Goal: Transaction & Acquisition: Purchase product/service

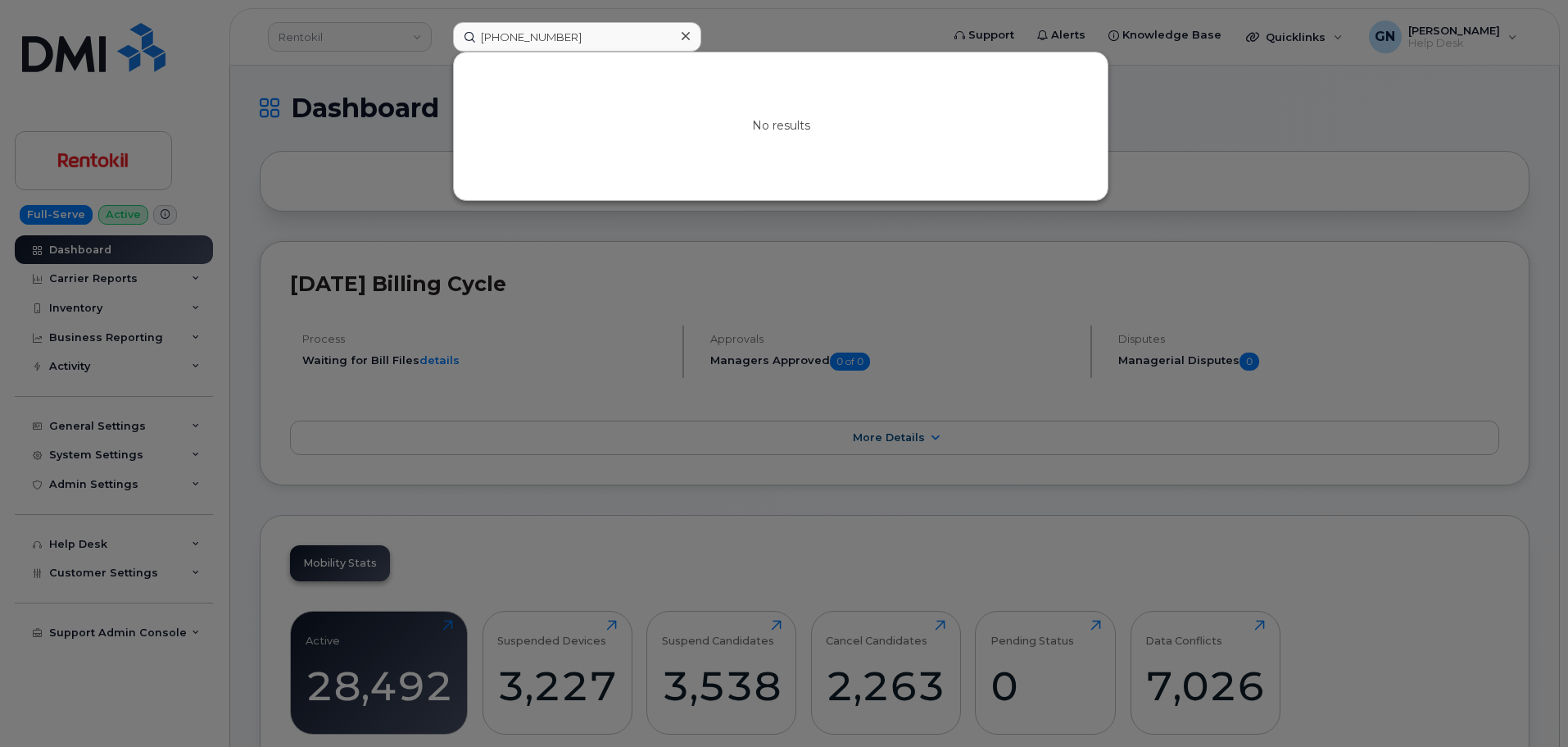
click at [576, 30] on input "618-751-0027" at bounding box center [578, 37] width 248 height 29
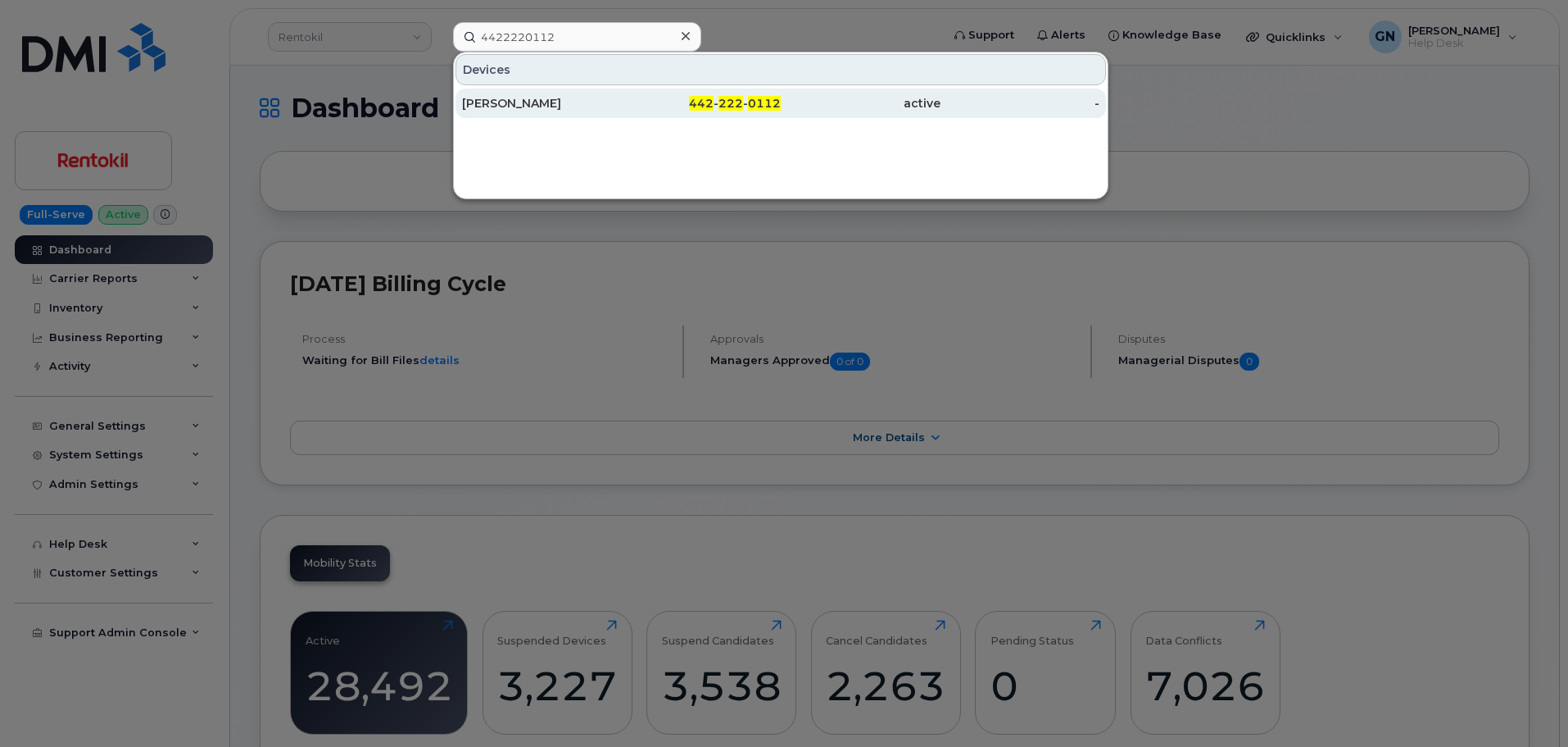
type input "4422220112"
click at [604, 102] on div "[PERSON_NAME]" at bounding box center [542, 103] width 160 height 16
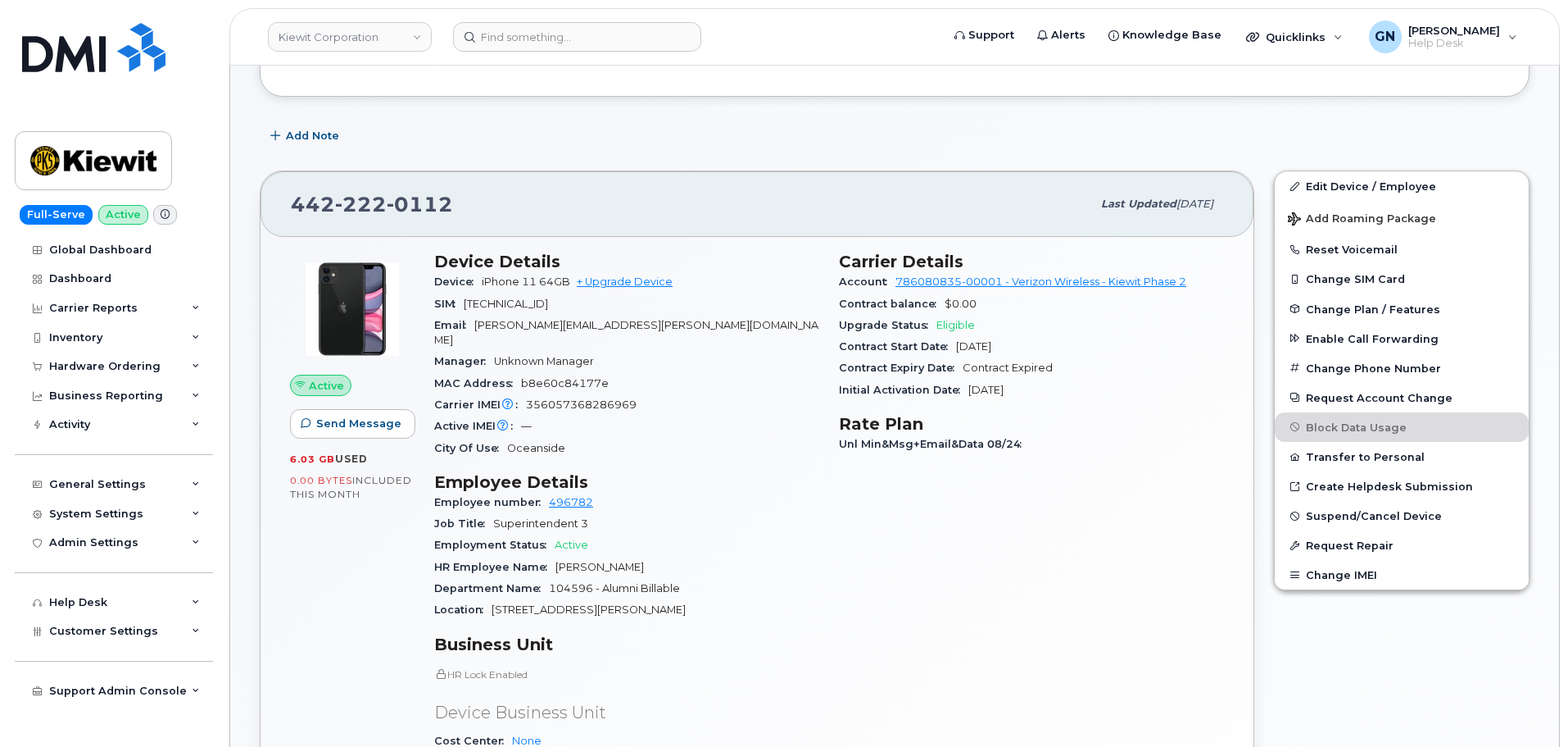
scroll to position [246, 0]
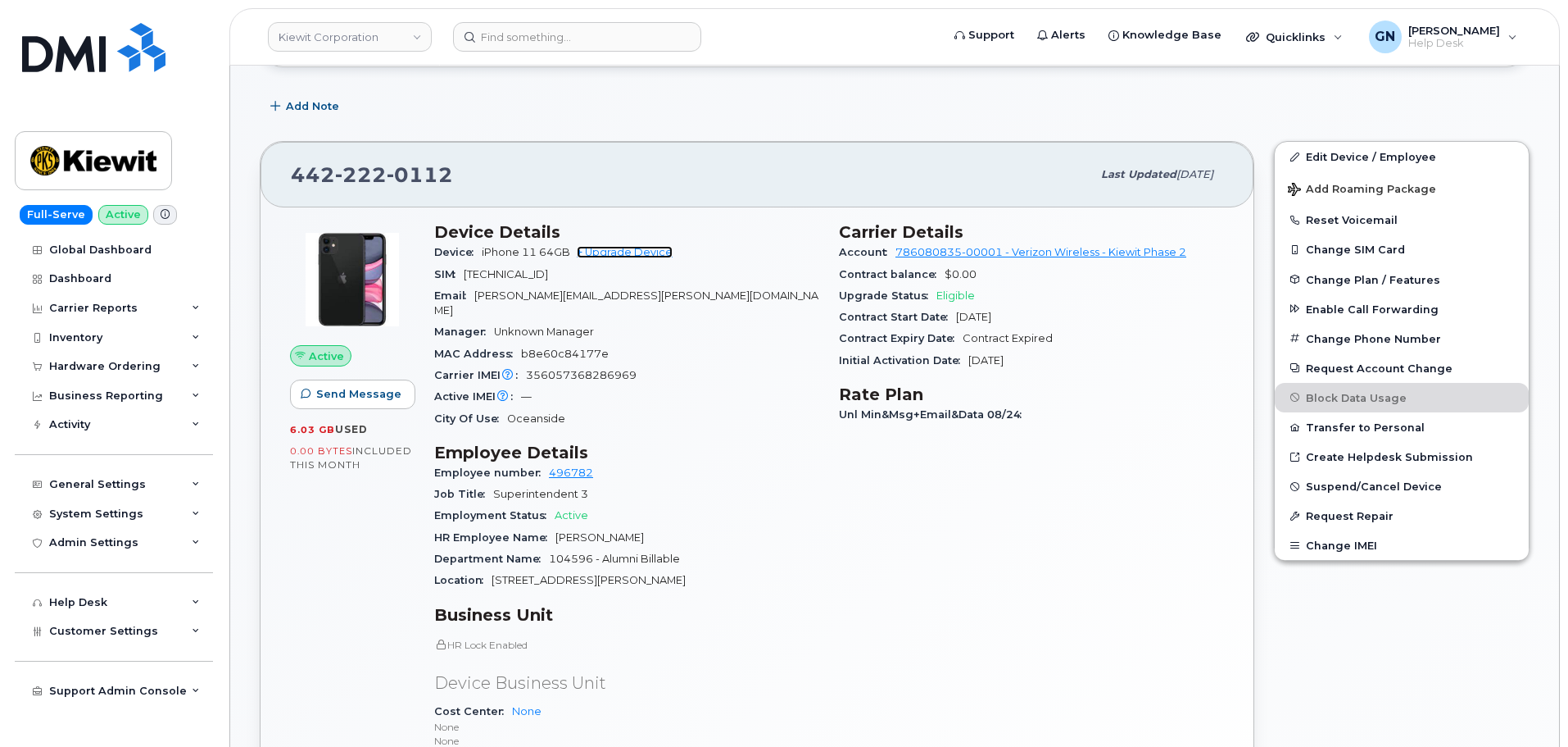
drag, startPoint x: 629, startPoint y: 251, endPoint x: 825, endPoint y: 421, distance: 259.5
click at [629, 252] on link "+ Upgrade Device" at bounding box center [625, 251] width 96 height 12
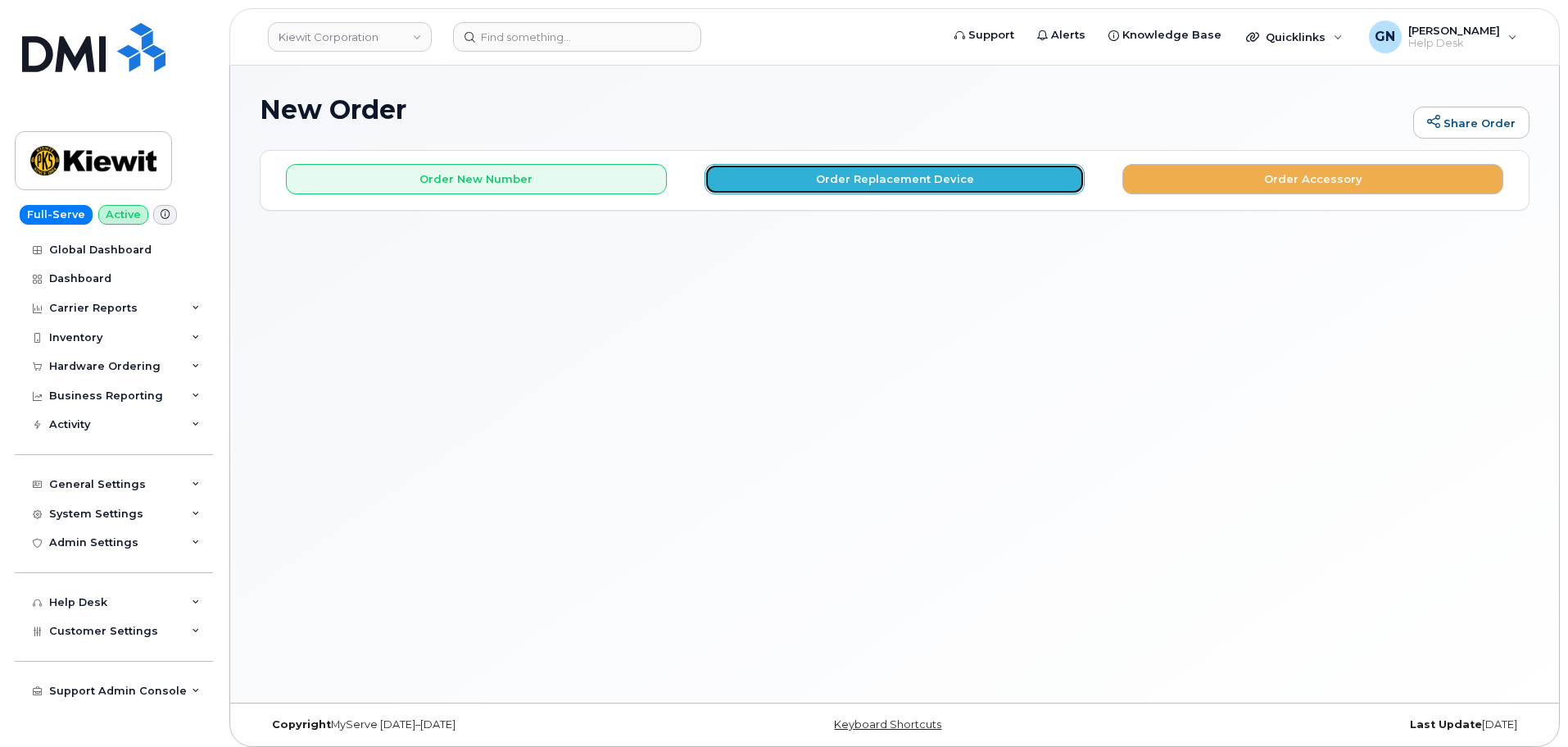
click at [788, 179] on button "Order Replacement Device" at bounding box center [895, 179] width 381 height 30
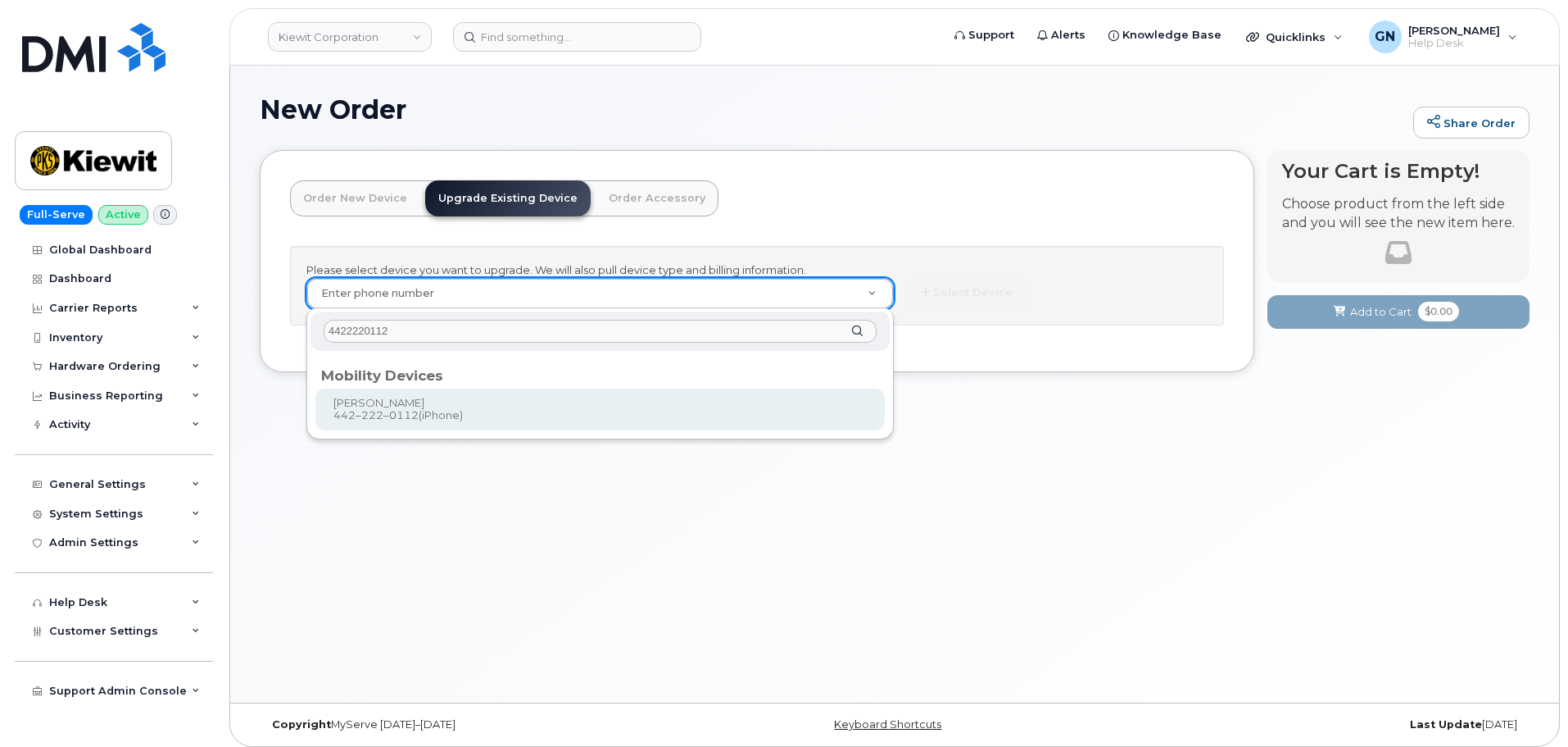
type input "4422220112"
type input "1168663"
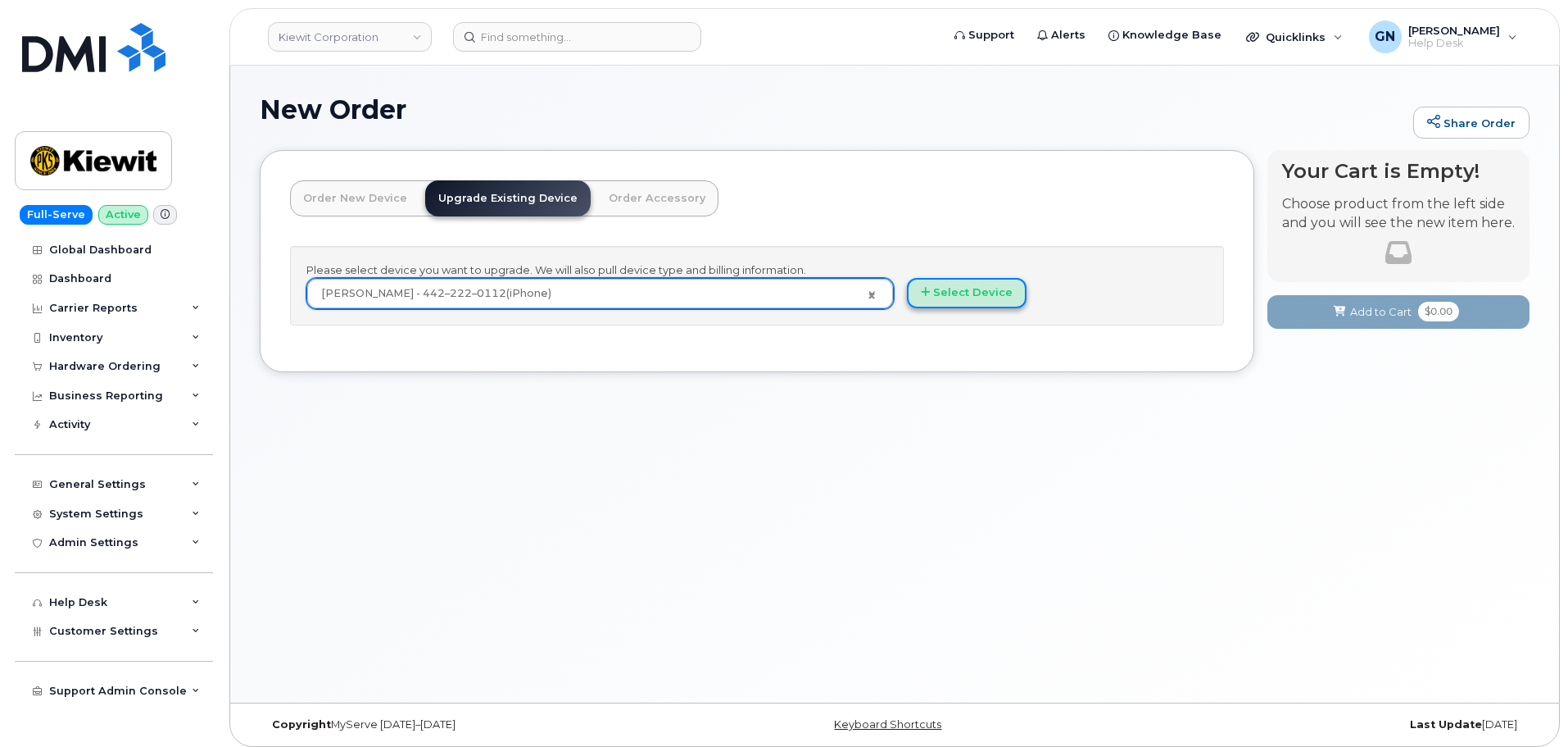
click at [991, 295] on button "Select Device" at bounding box center [966, 293] width 119 height 30
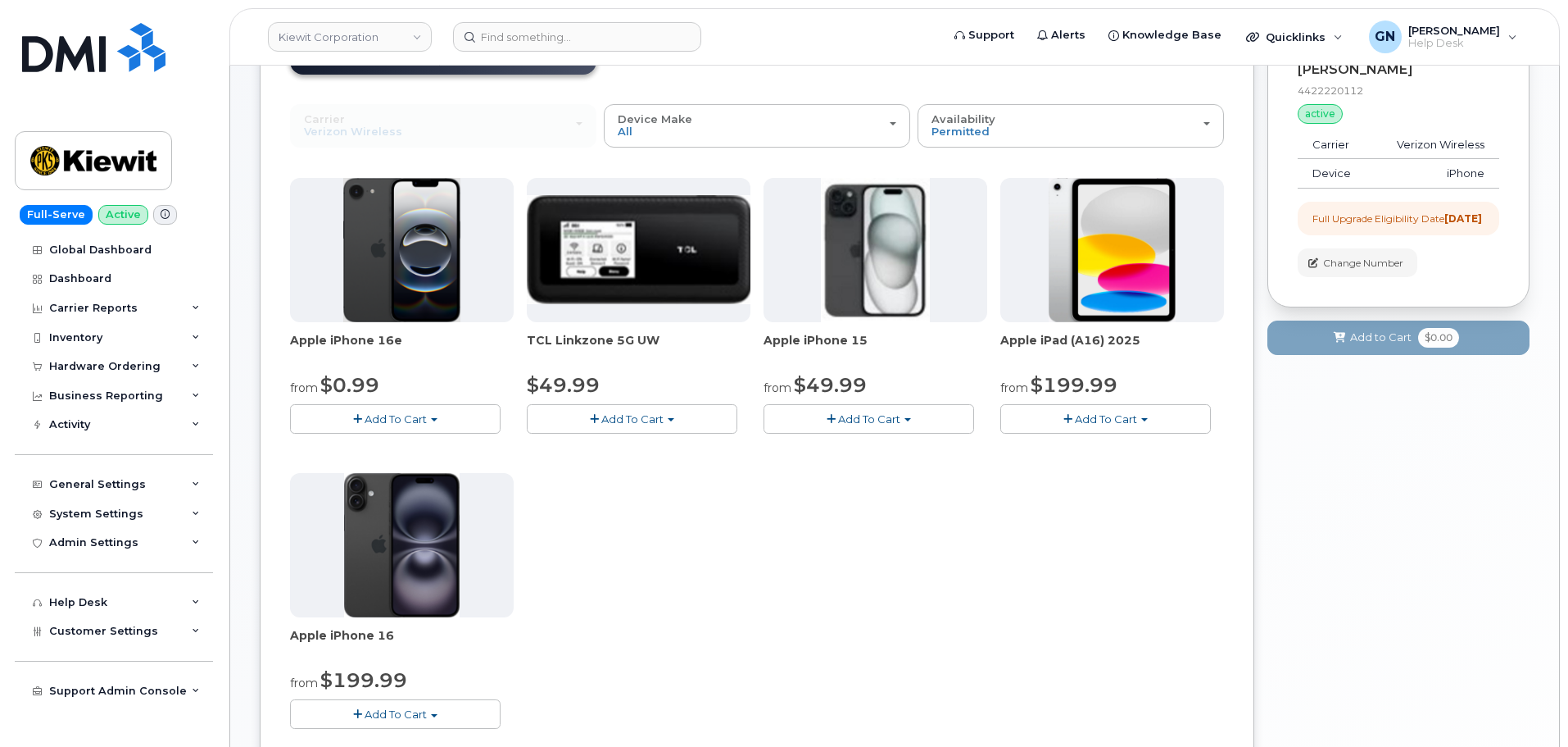
scroll to position [164, 0]
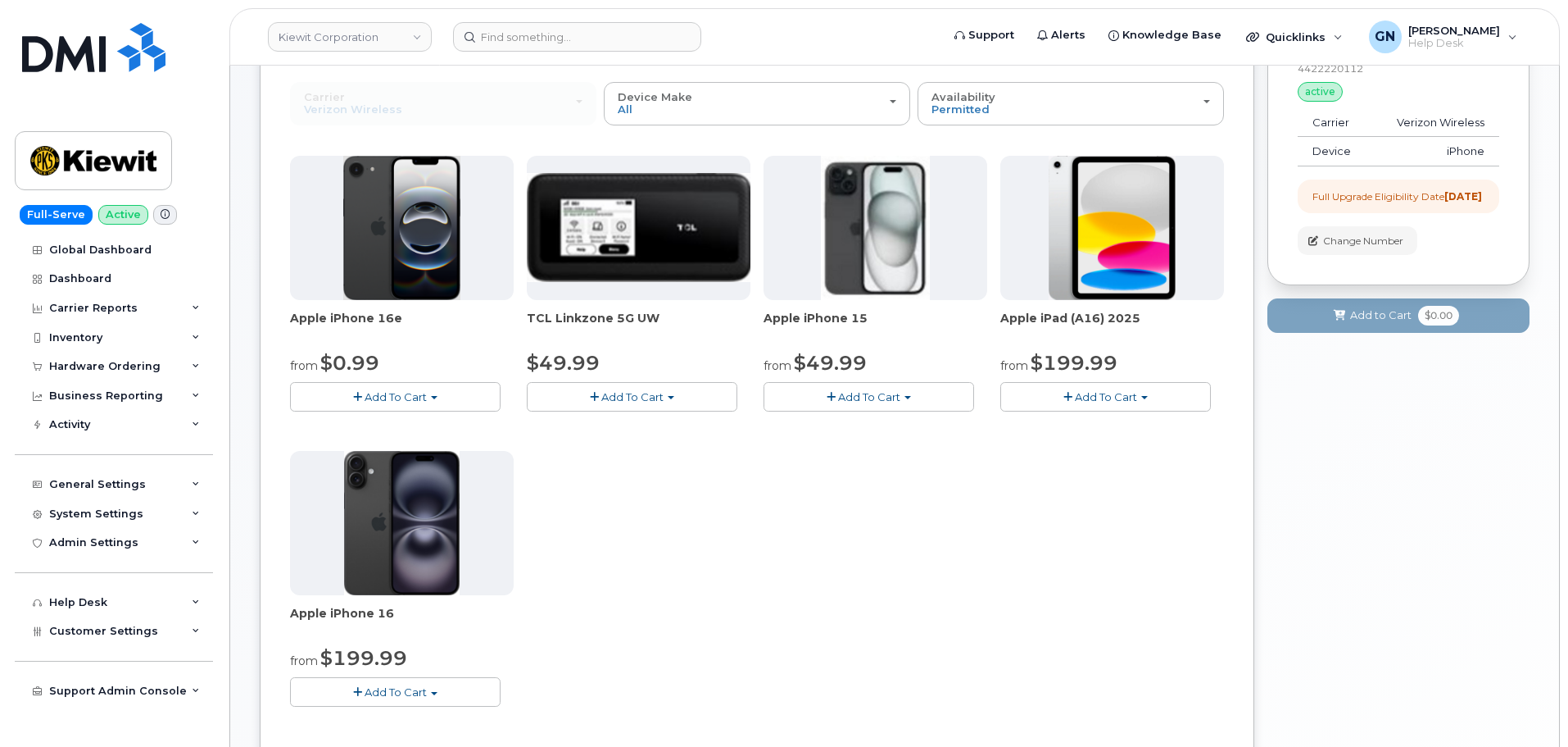
click at [480, 395] on button "Add To Cart" at bounding box center [395, 396] width 211 height 28
click at [483, 429] on link "$0.99 - 2 Year Upgrade (128GB)" at bounding box center [397, 427] width 206 height 21
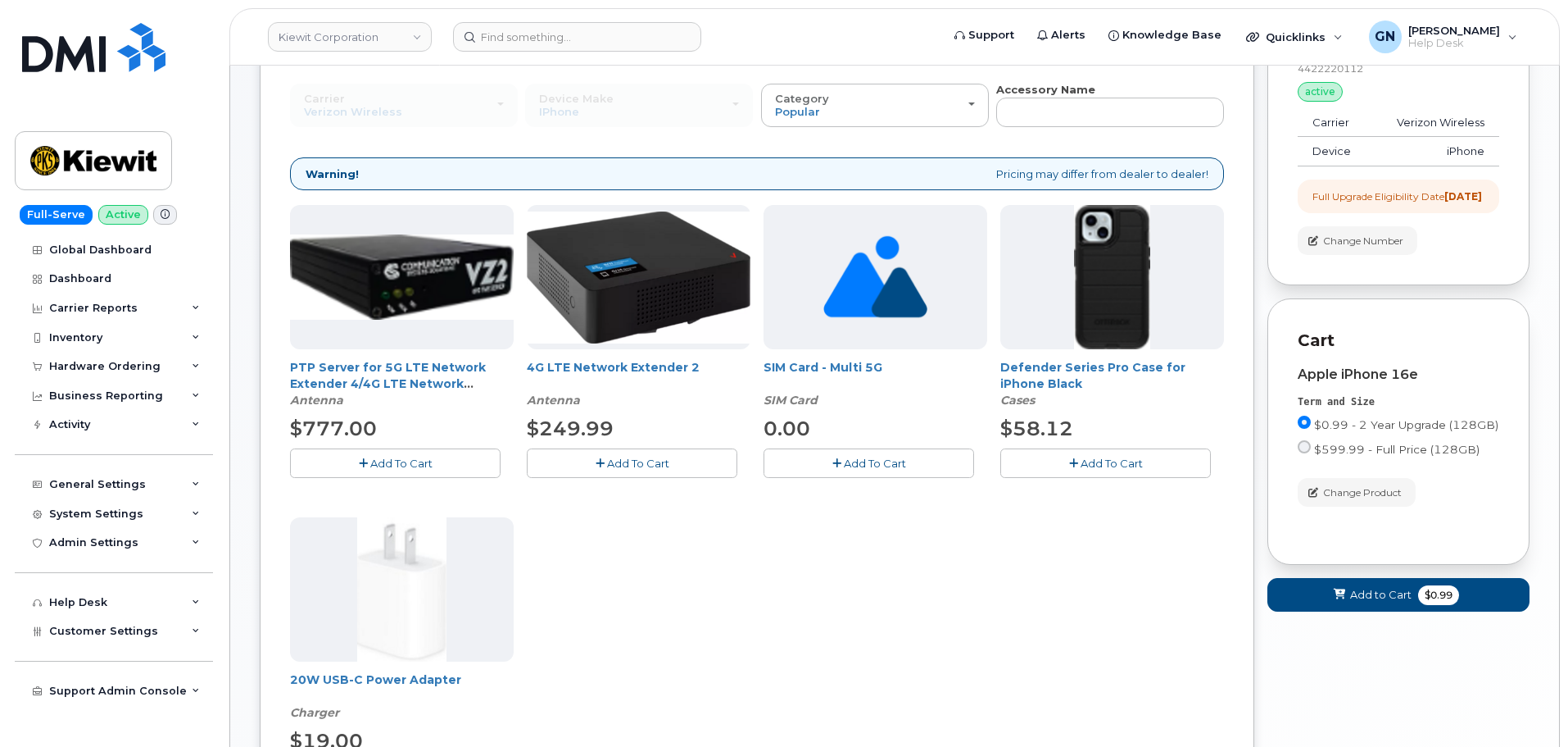
click at [1070, 459] on icon "button" at bounding box center [1074, 463] width 9 height 10
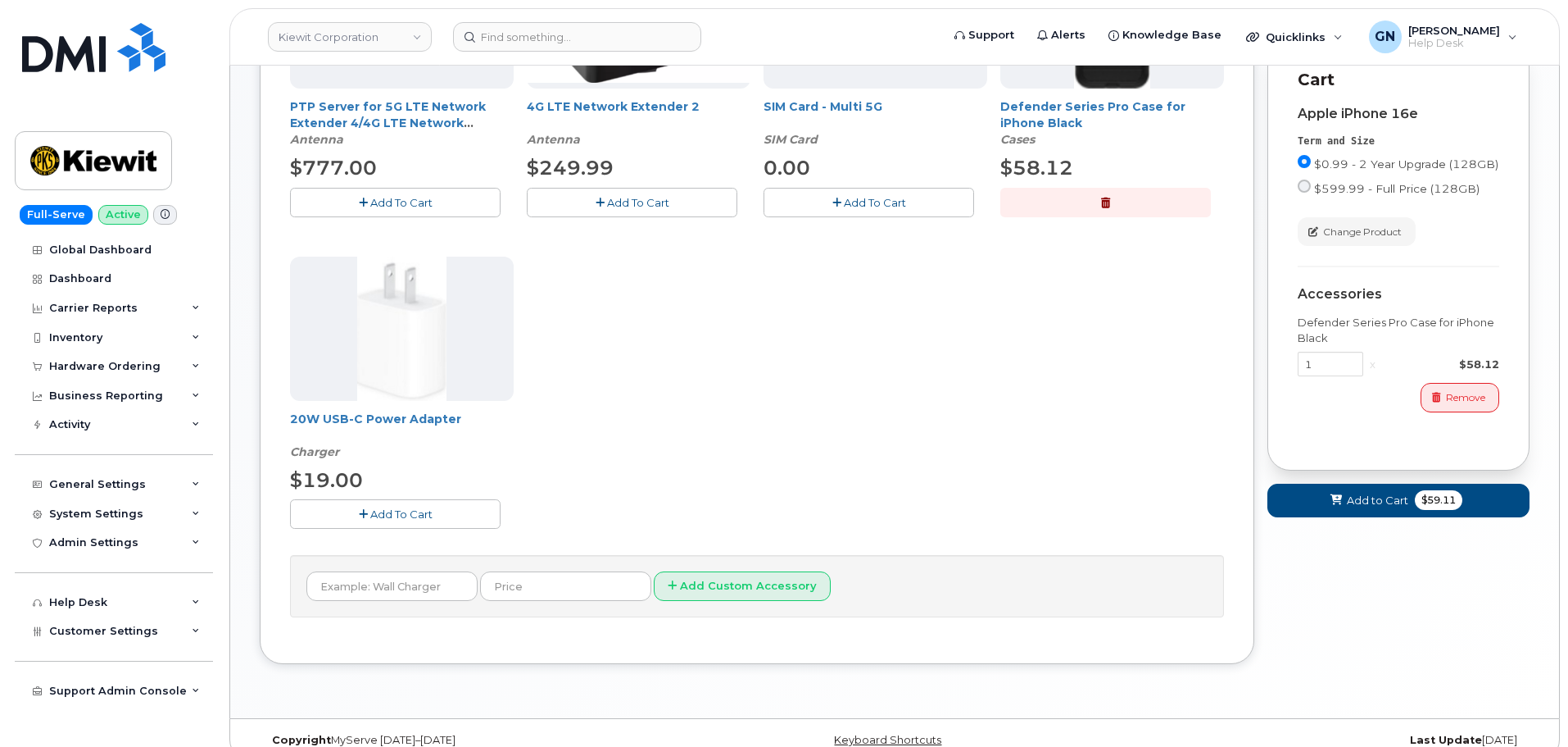
scroll to position [448, 0]
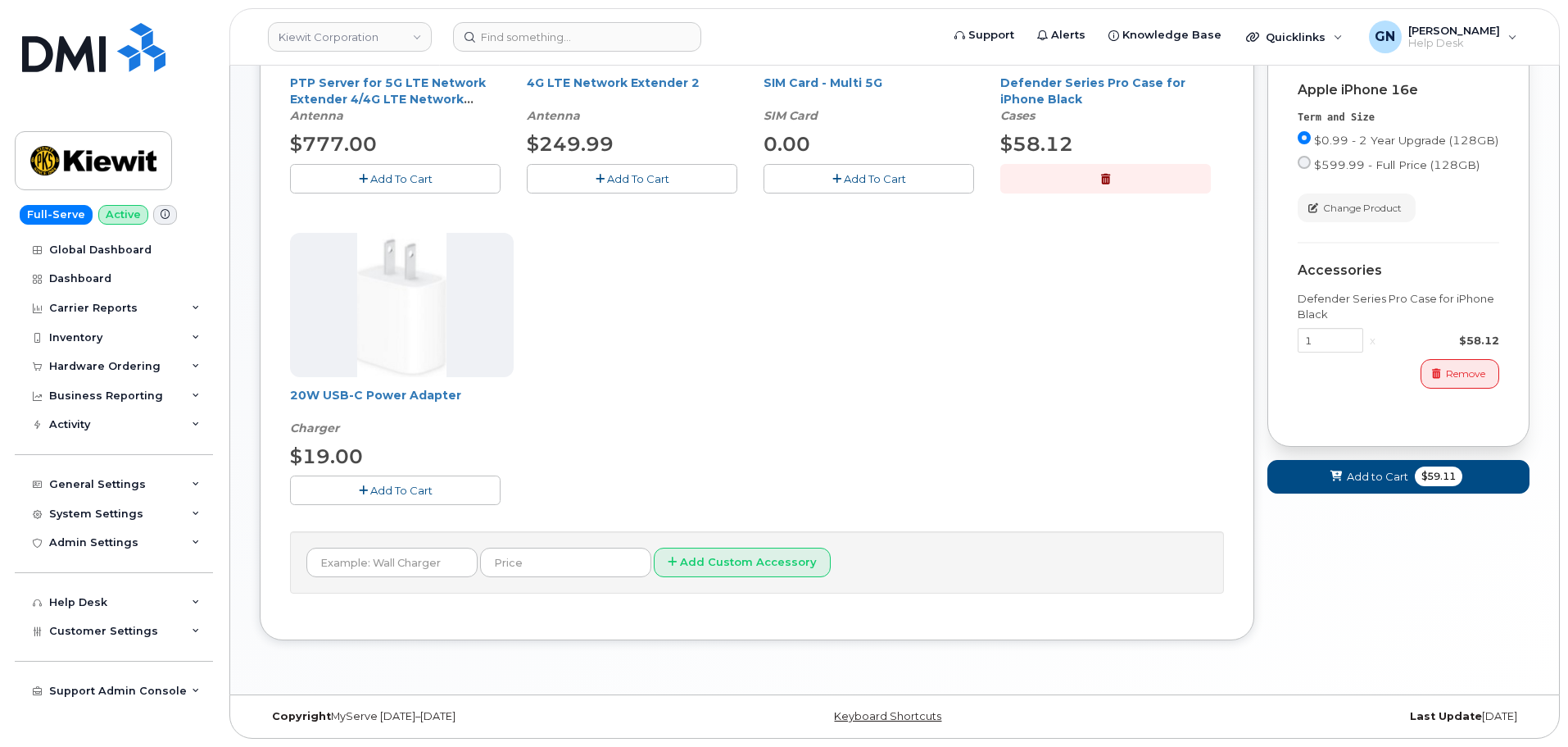
click at [442, 491] on button "Add To Cart" at bounding box center [395, 489] width 211 height 28
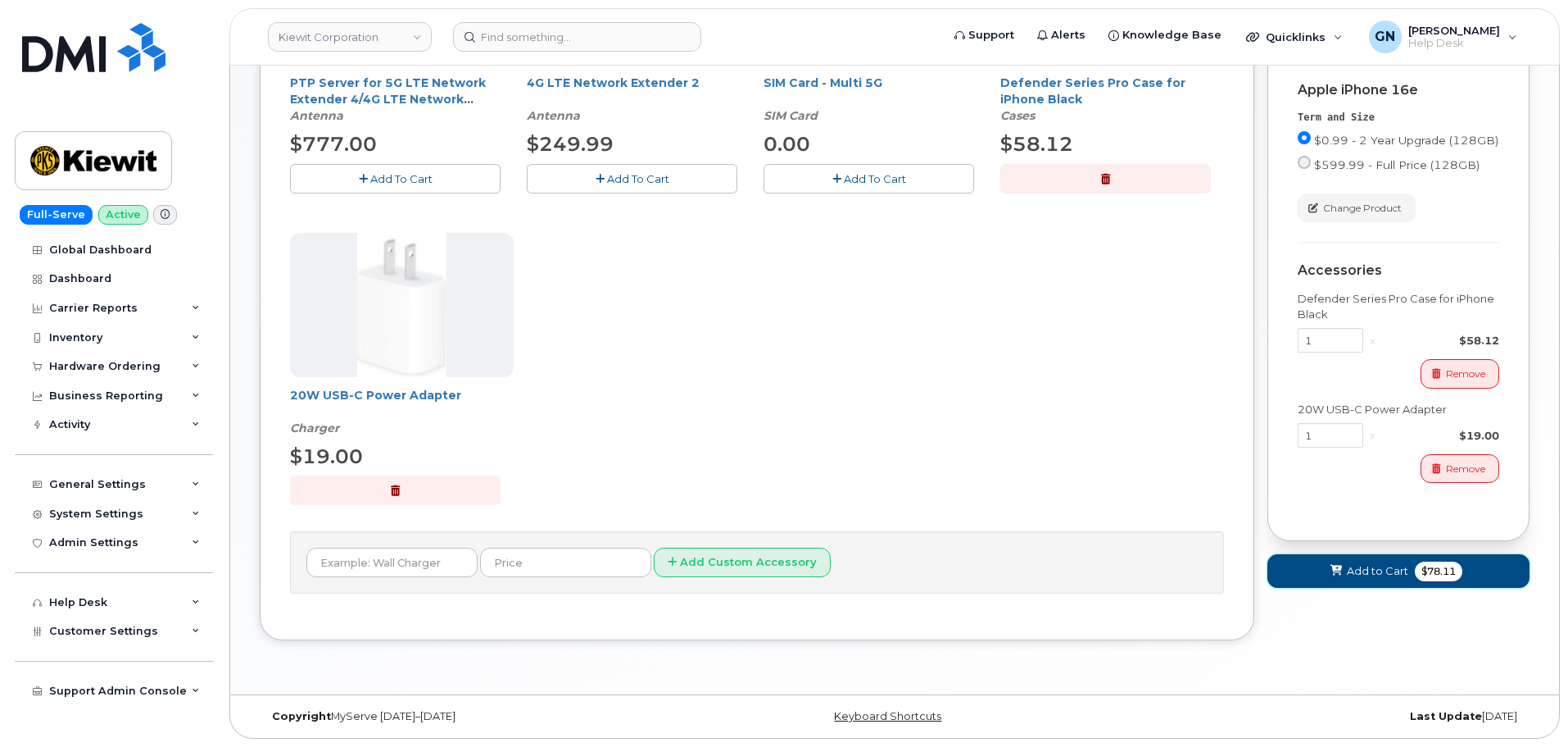
click at [1360, 579] on span "Add to Cart" at bounding box center [1377, 570] width 61 height 16
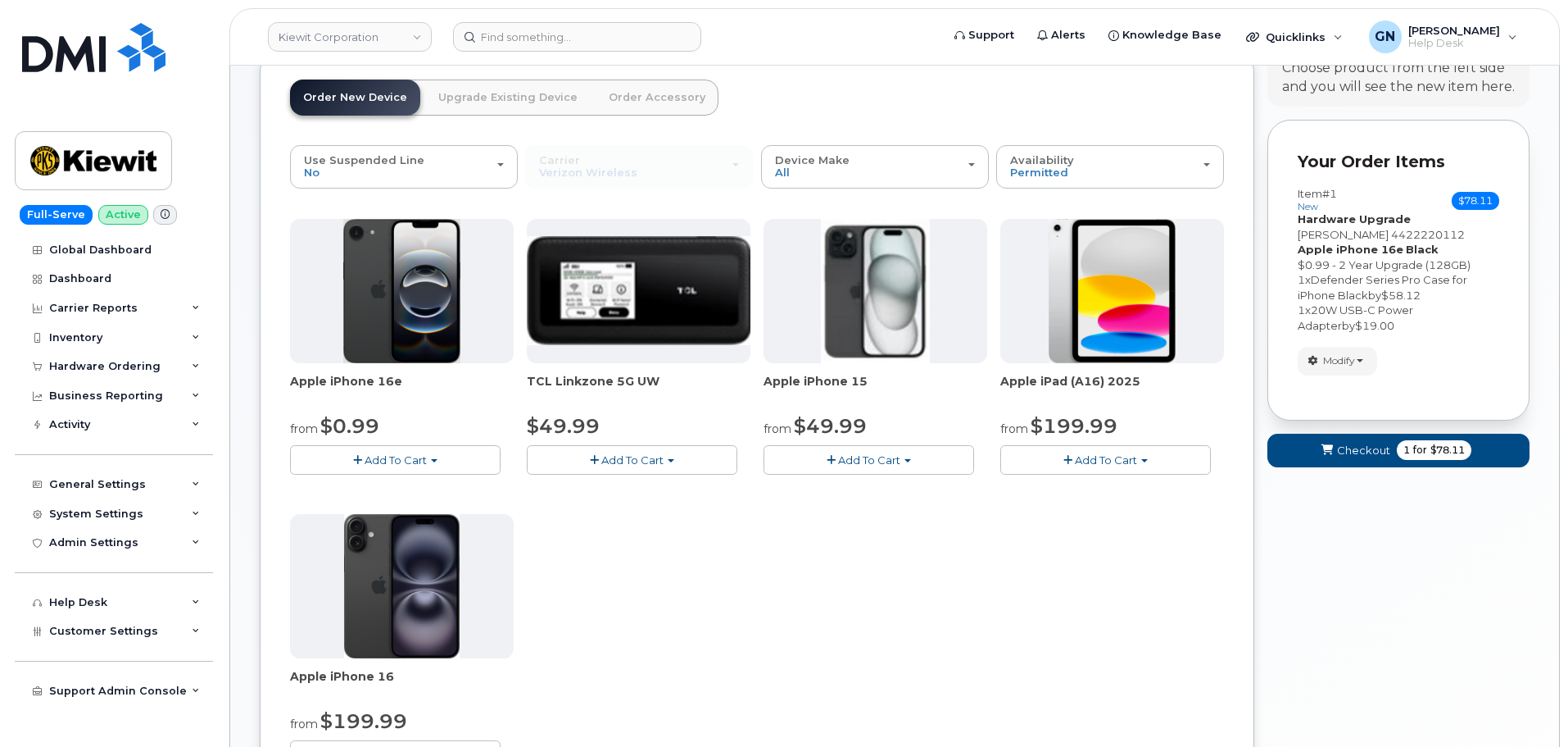
scroll to position [131, 0]
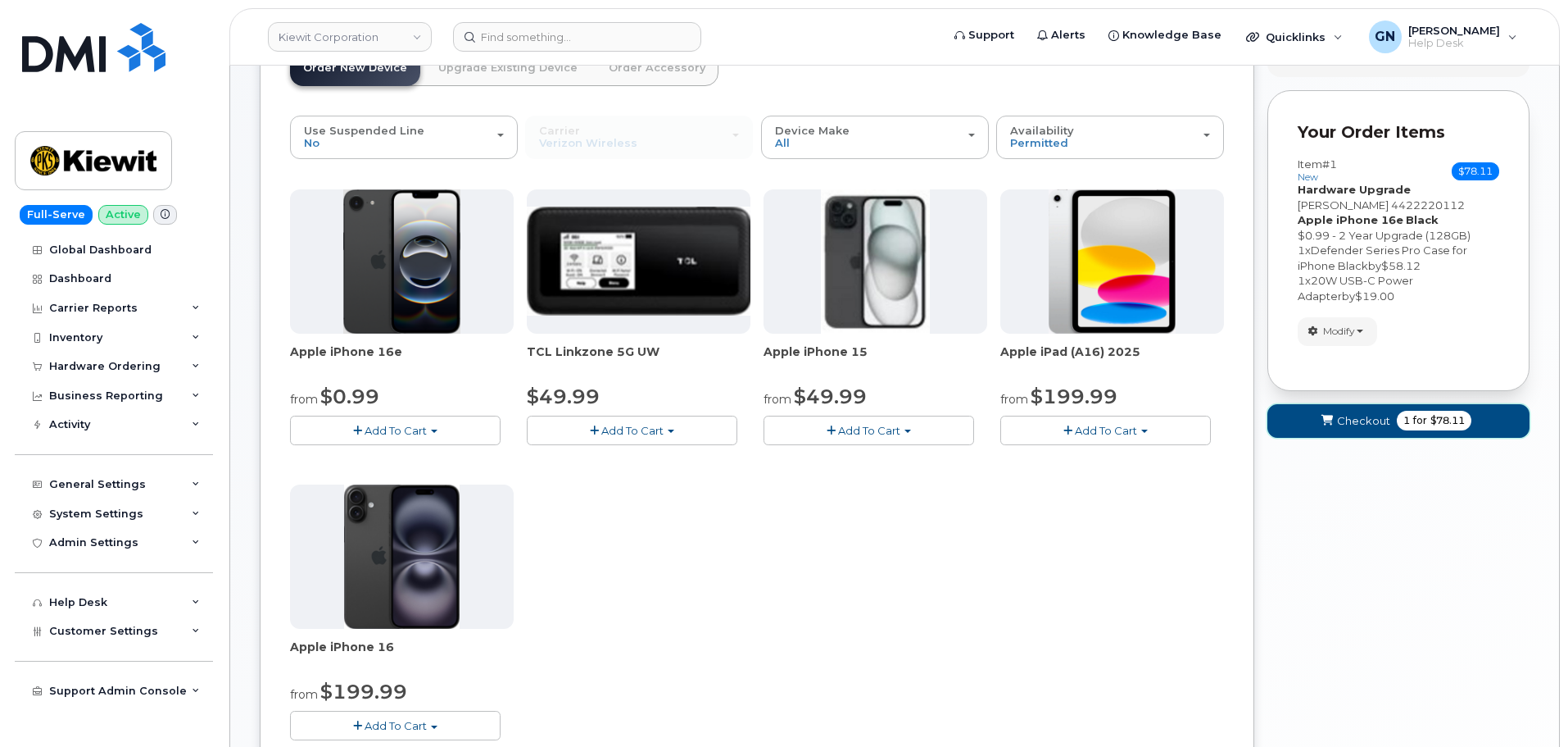
click at [1344, 425] on span "Checkout" at bounding box center [1364, 421] width 54 height 16
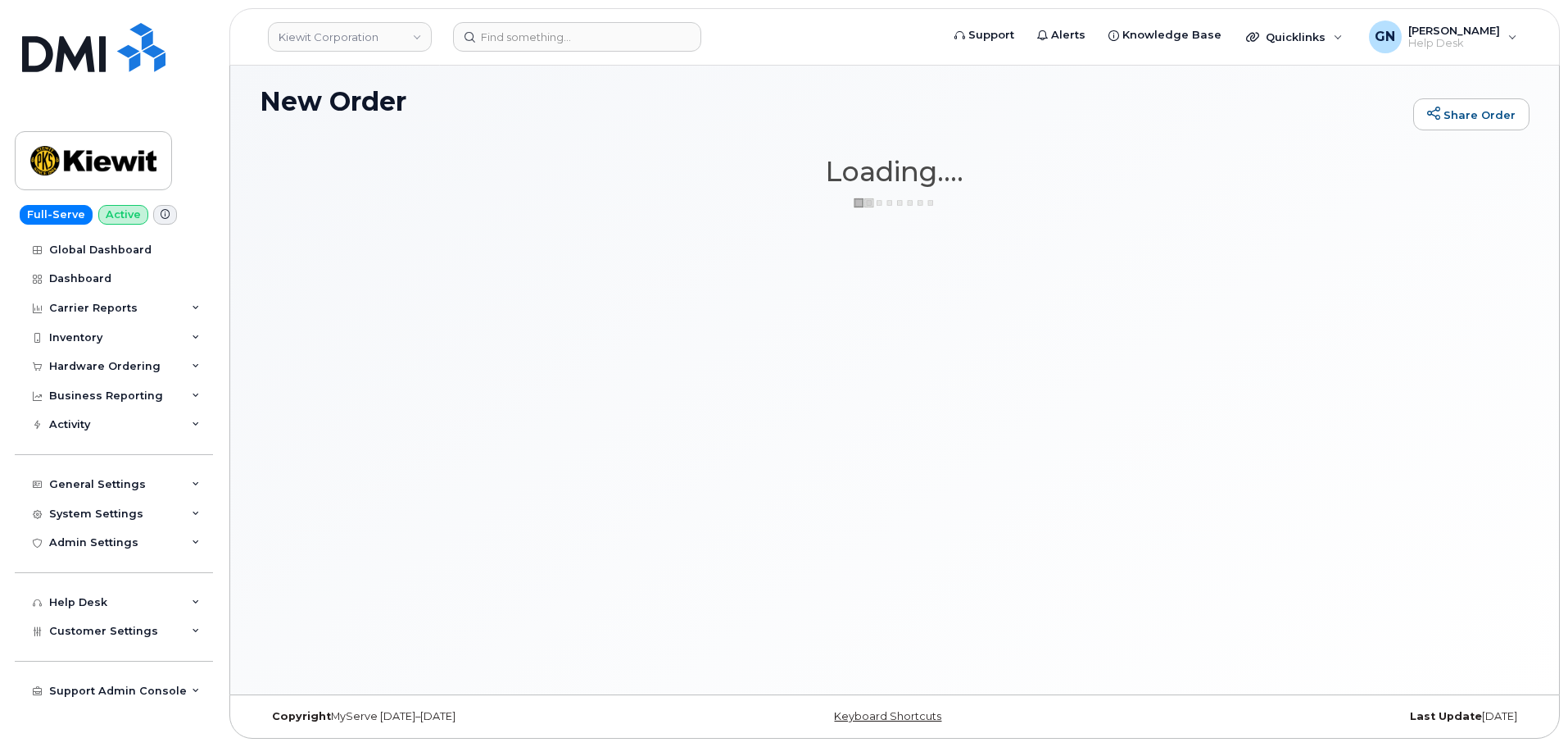
scroll to position [8, 0]
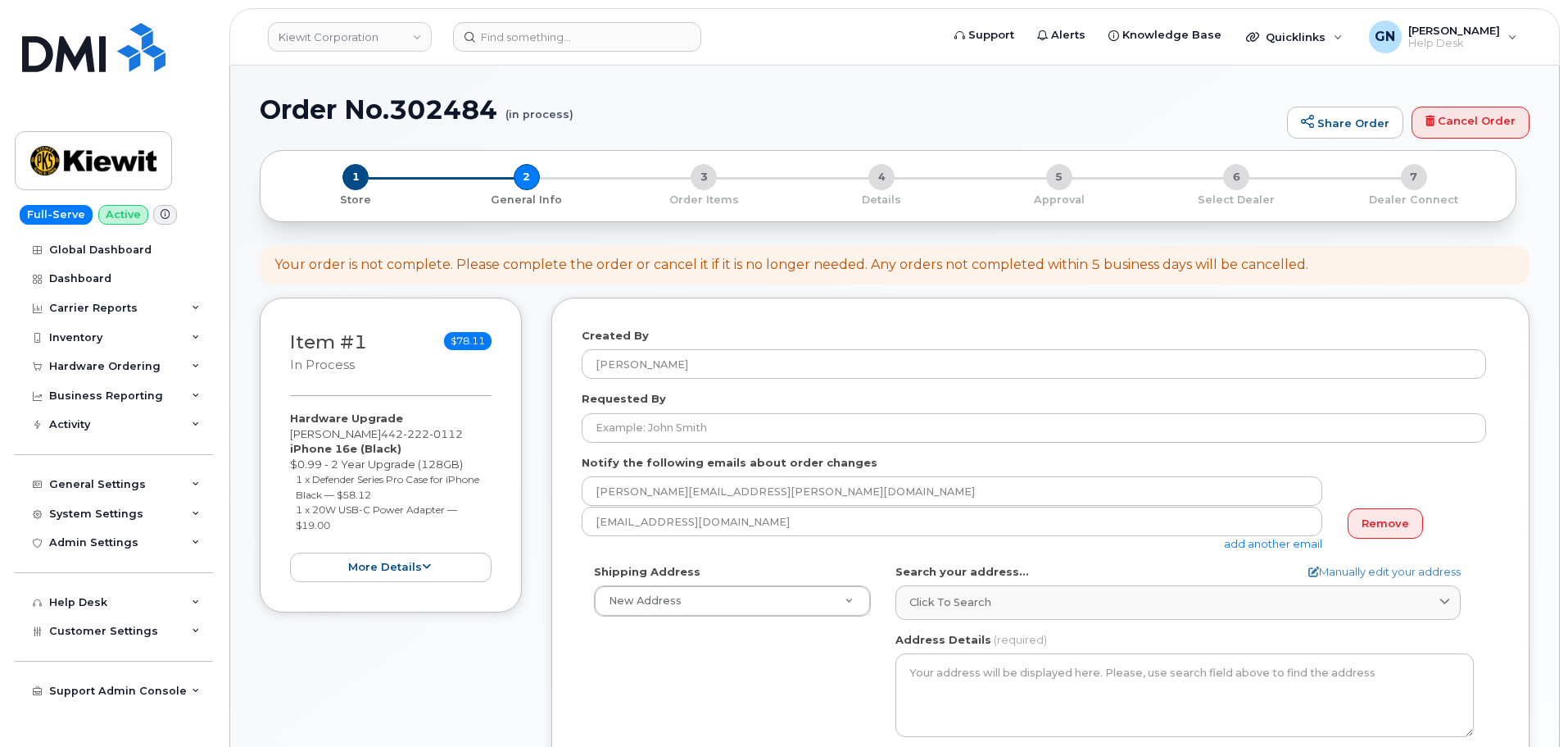
select select
click at [1399, 533] on link "Remove" at bounding box center [1386, 523] width 75 height 30
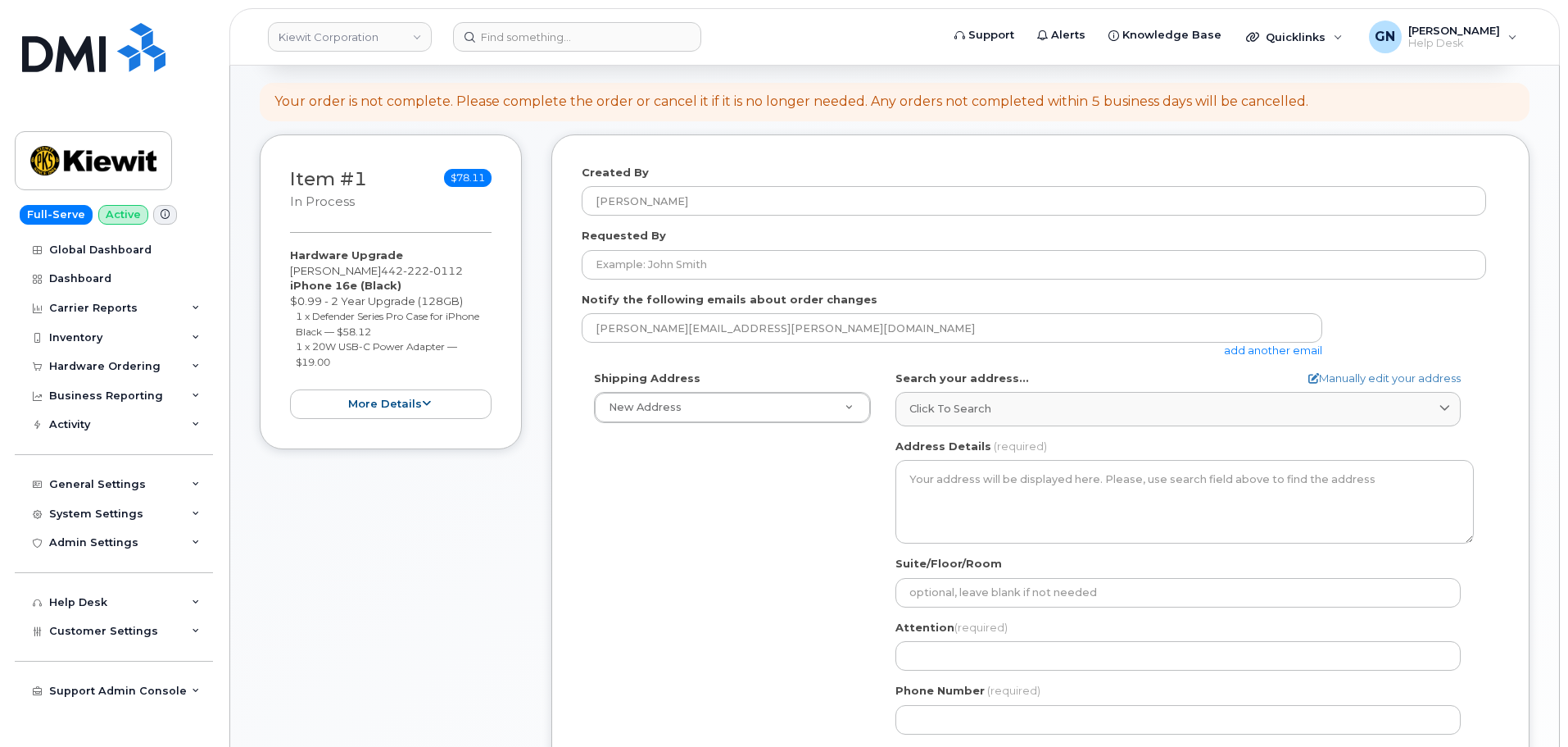
scroll to position [164, 0]
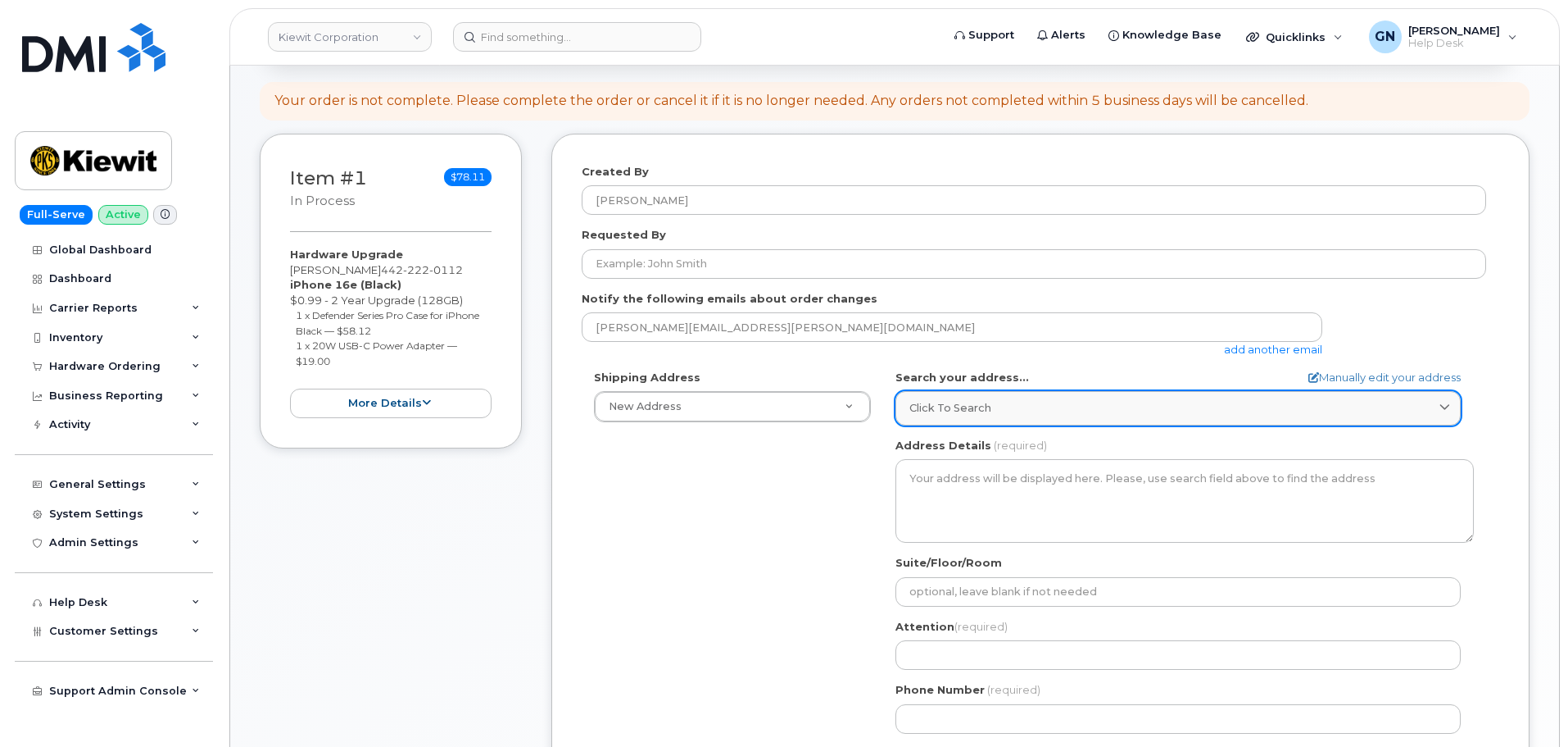
click at [1011, 417] on link "Click to search" at bounding box center [1178, 408] width 565 height 34
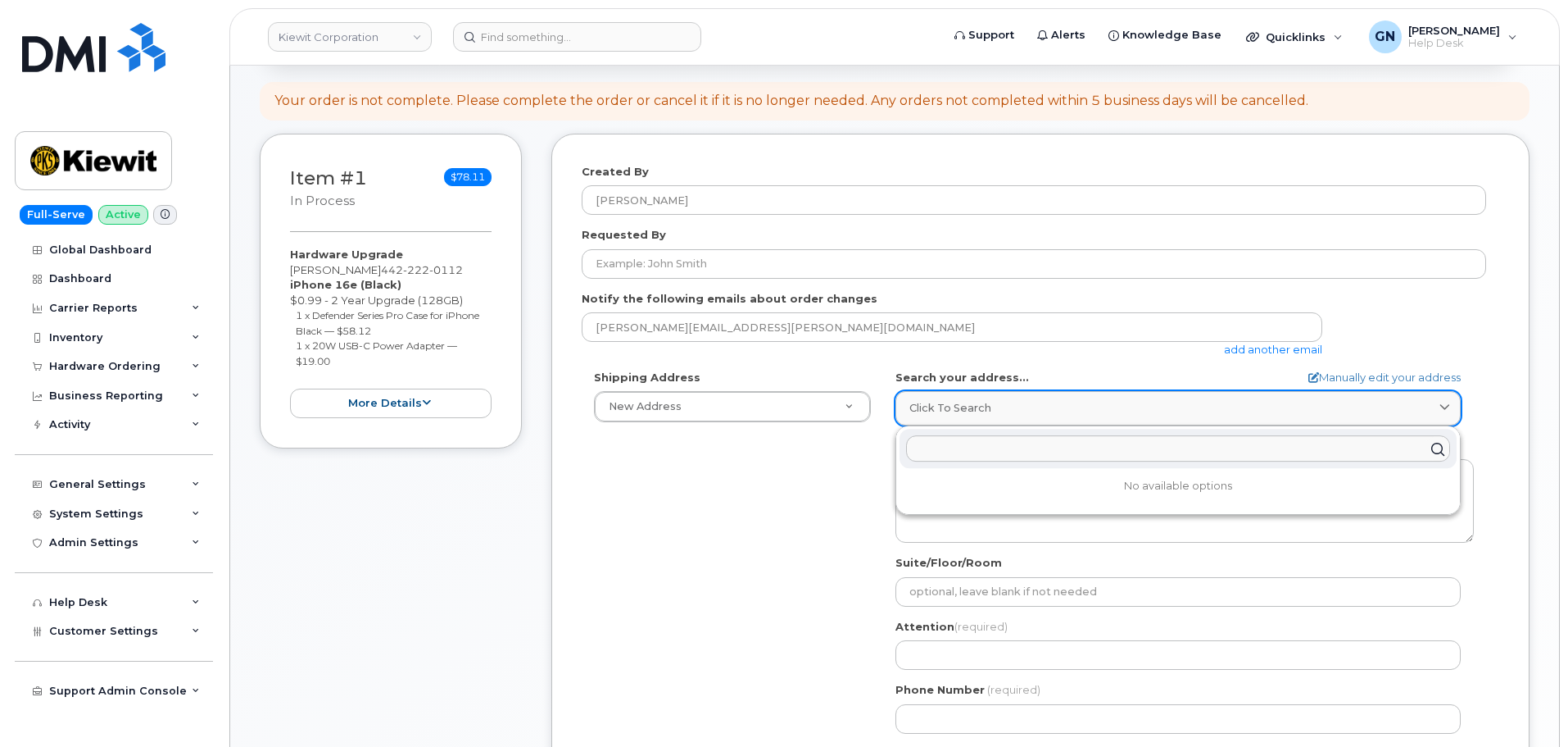
paste input "3137 Delta Coves Dr Bethal Island CA 94511"
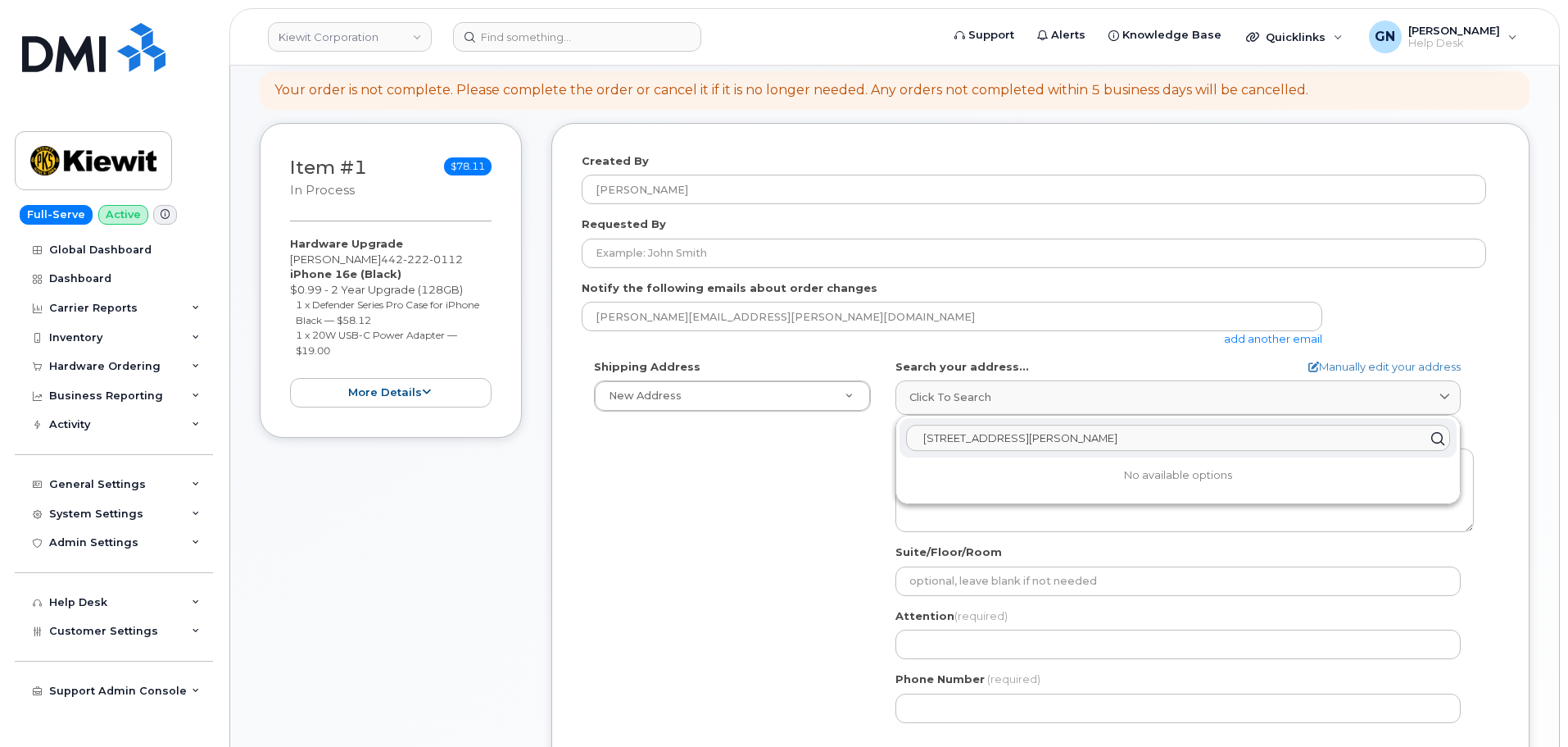
scroll to position [327, 0]
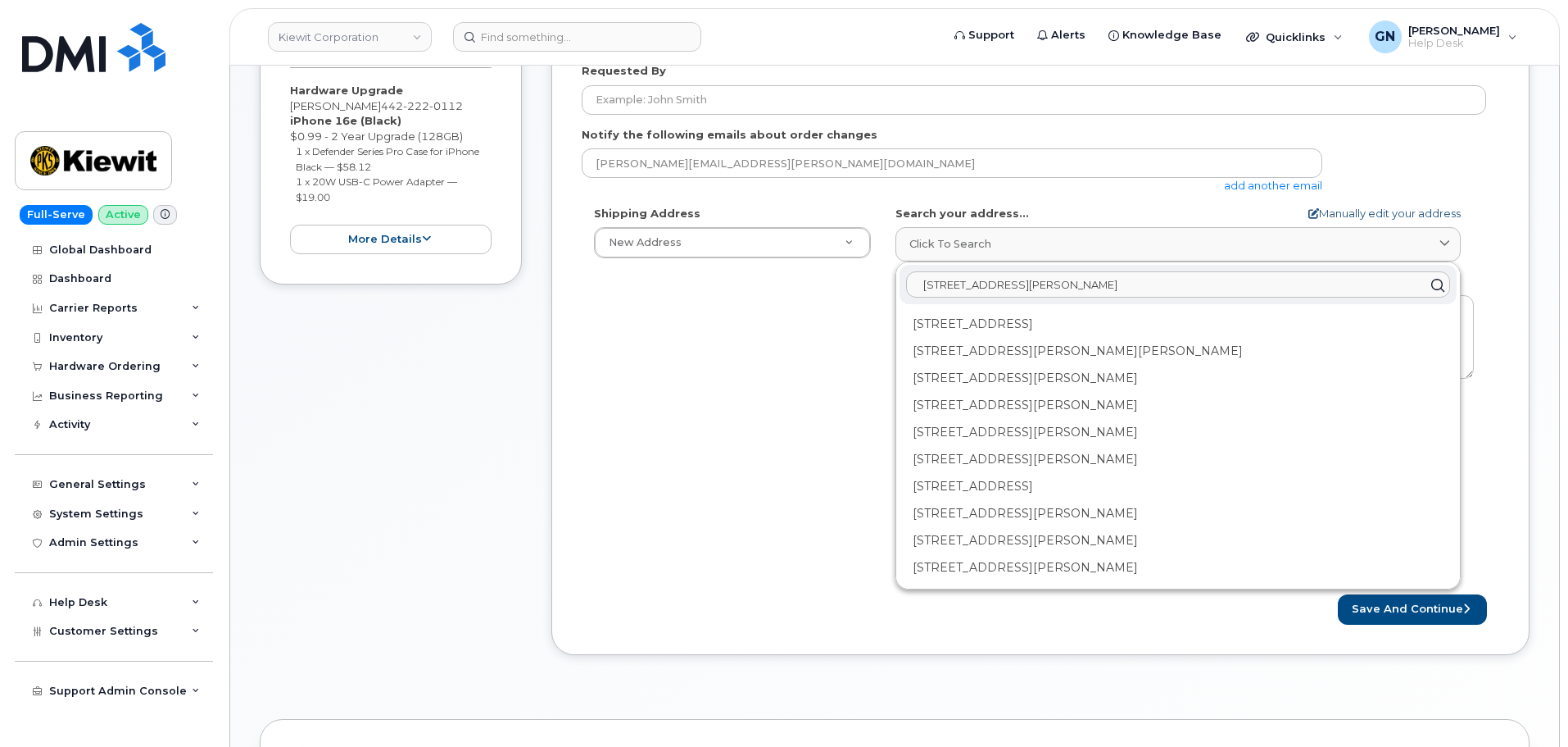
type input "3137 Delta Coves Dr Bethal Island CA 94511"
click at [1391, 215] on link "Manually edit your address" at bounding box center [1385, 214] width 152 height 16
select select
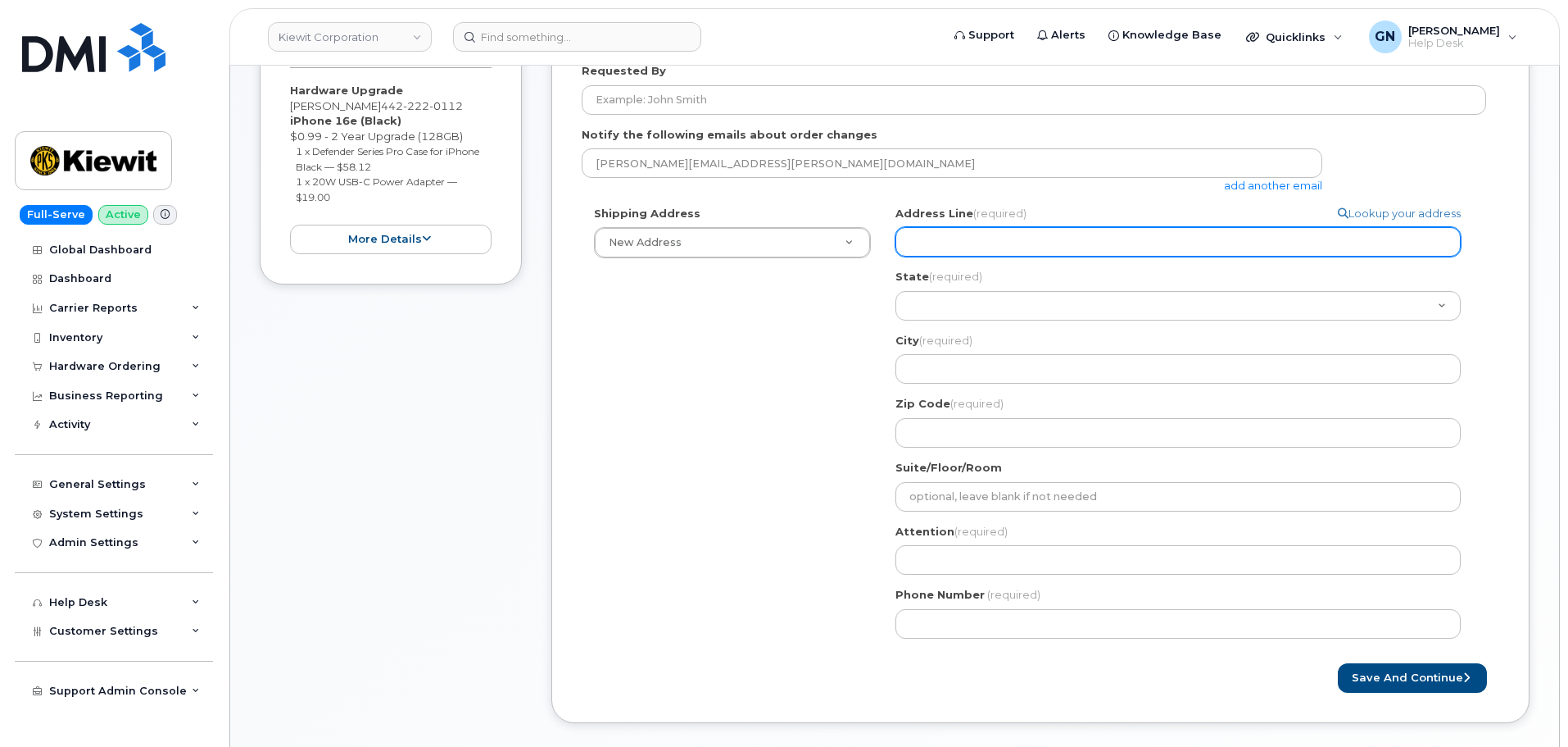
click at [1011, 252] on input "Address Line (required)" at bounding box center [1178, 241] width 565 height 29
paste input "3137 Delta Coves Dr"
select select
type input "3137 Delta Coves Dr"
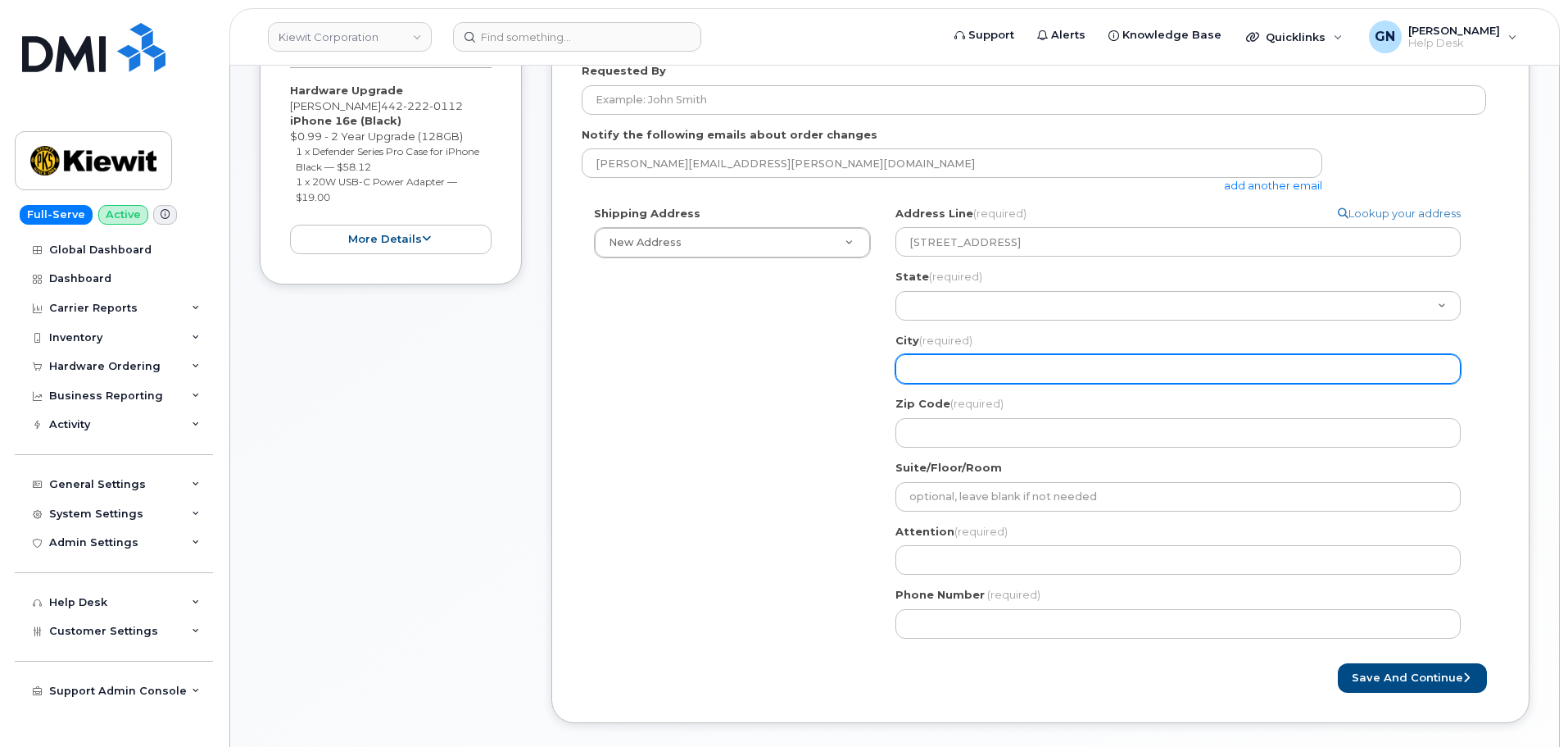
click at [942, 361] on input "City (required)" at bounding box center [1178, 368] width 565 height 29
paste input "Bethal Island"
select select
type input "Bethal Island"
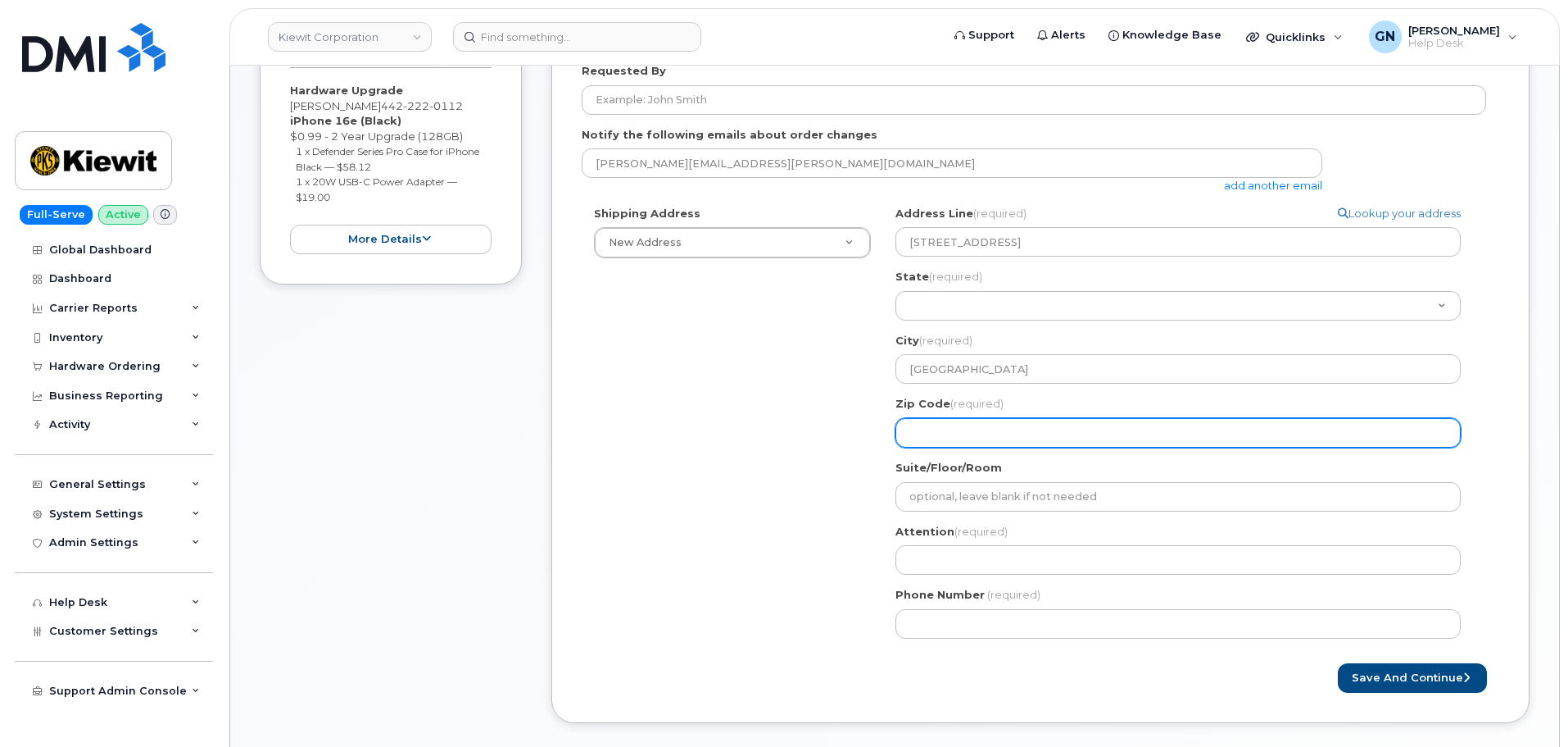
click at [976, 439] on input "Zip Code (required)" at bounding box center [1178, 432] width 565 height 29
paste input "94511"
select select
type input "94511"
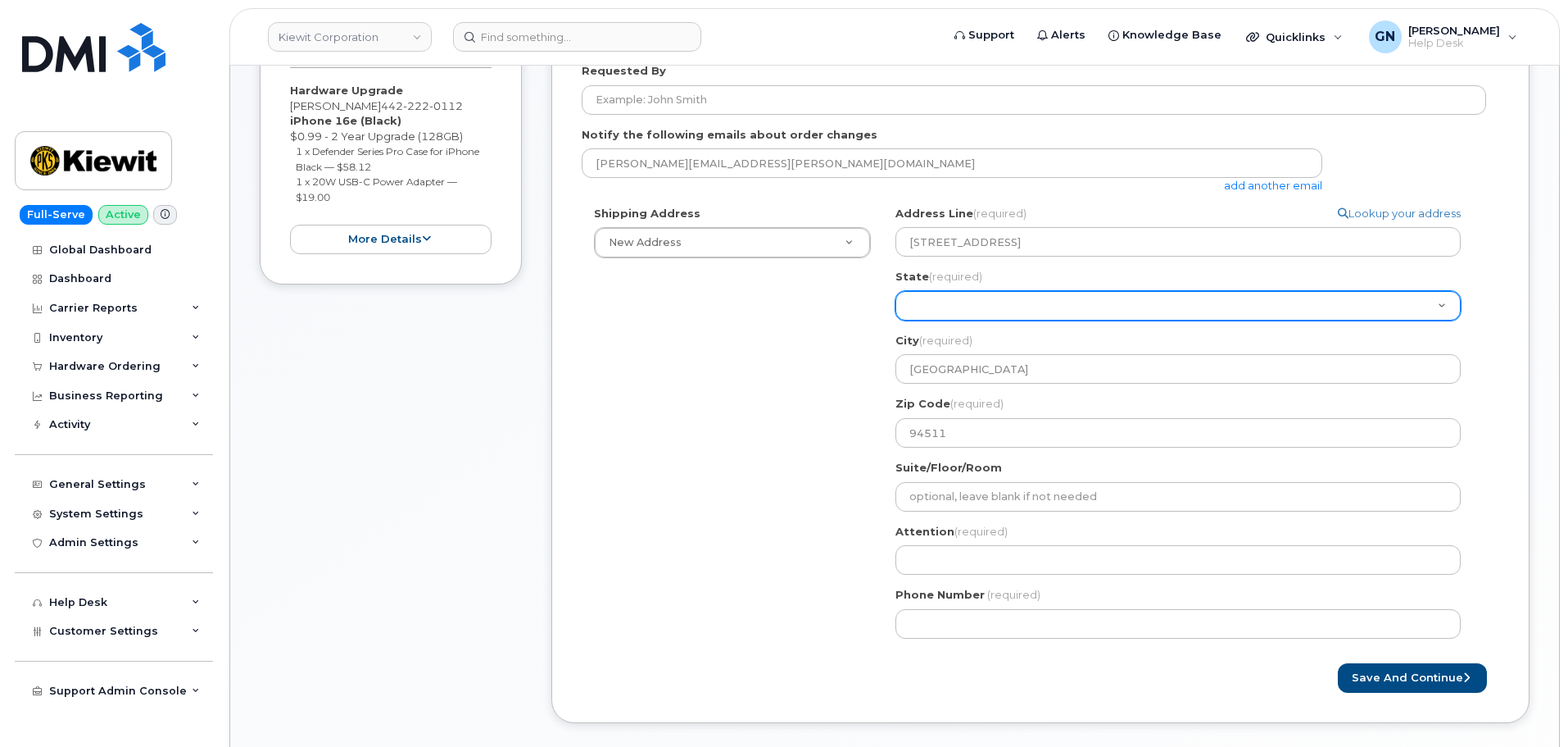
click at [975, 311] on select "Alabama Alaska American Samoa Arizona Arkansas California Colorado Connecticut …" at bounding box center [1178, 305] width 565 height 29
select select "CA"
click at [895, 291] on select "Alabama Alaska American Samoa Arizona Arkansas California Colorado Connecticut …" at bounding box center [1178, 305] width 565 height 29
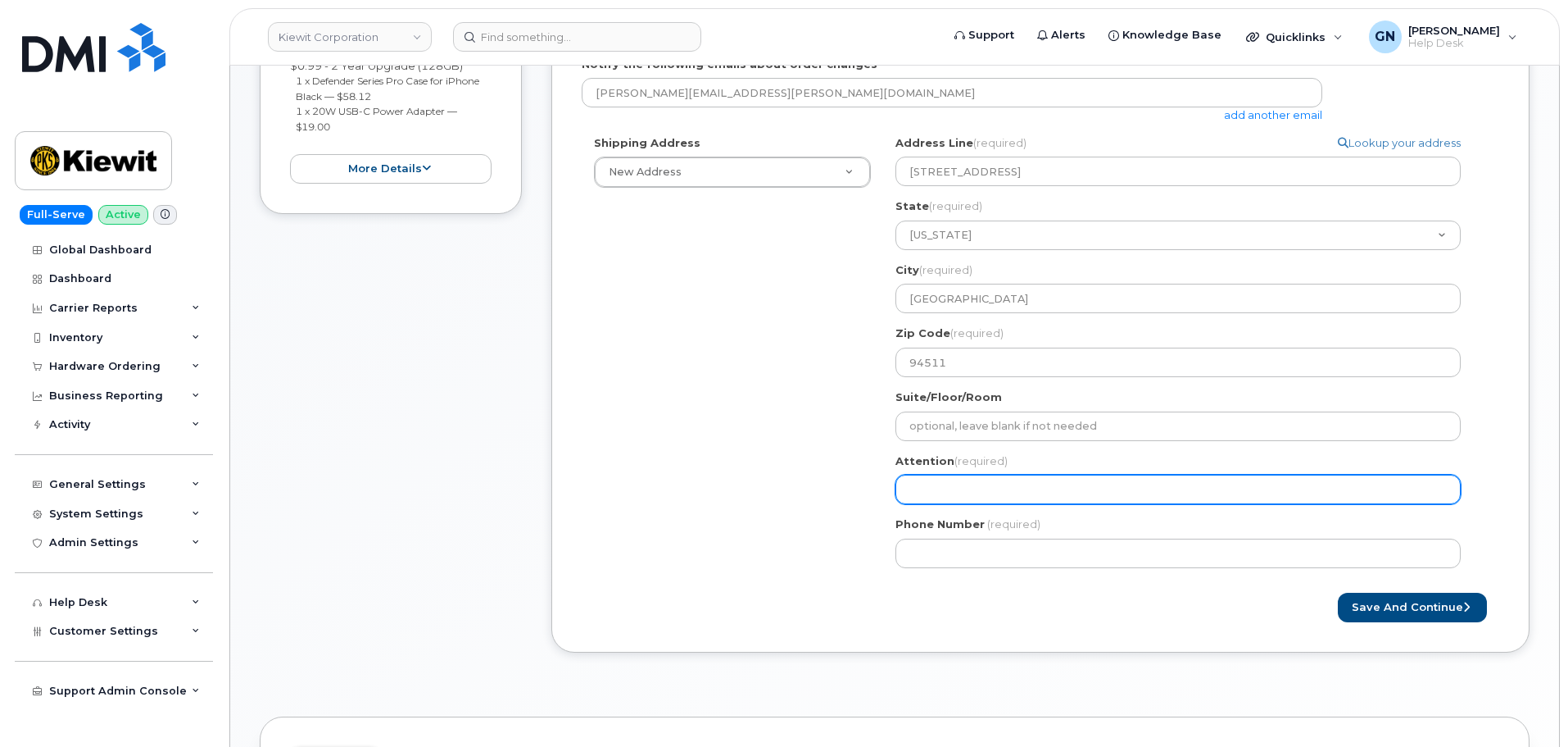
scroll to position [492, 0]
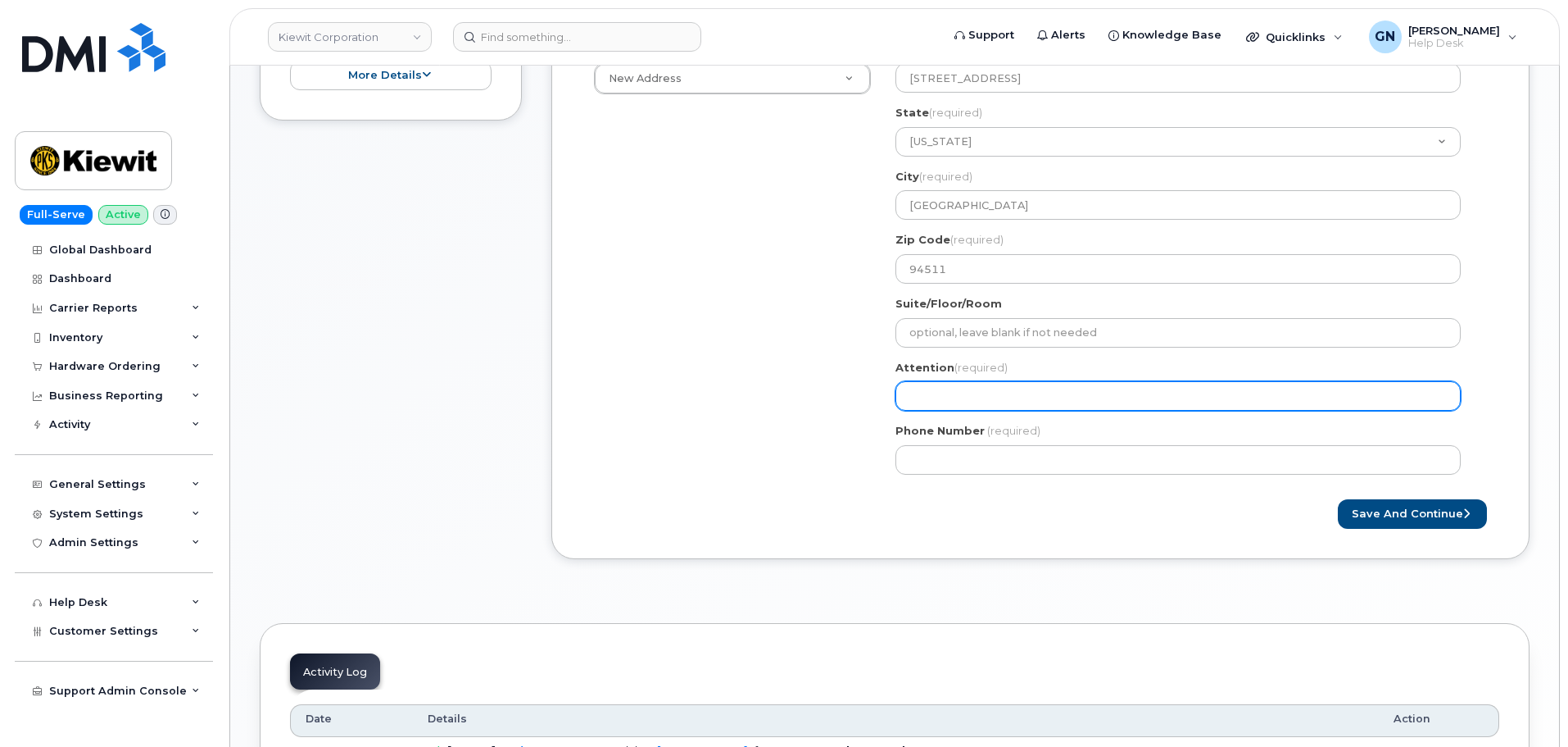
paste input "[PERSON_NAME]"
select select
click at [1021, 407] on input "[PERSON_NAME]" at bounding box center [1178, 395] width 565 height 29
type input "[PERSON_NAME]"
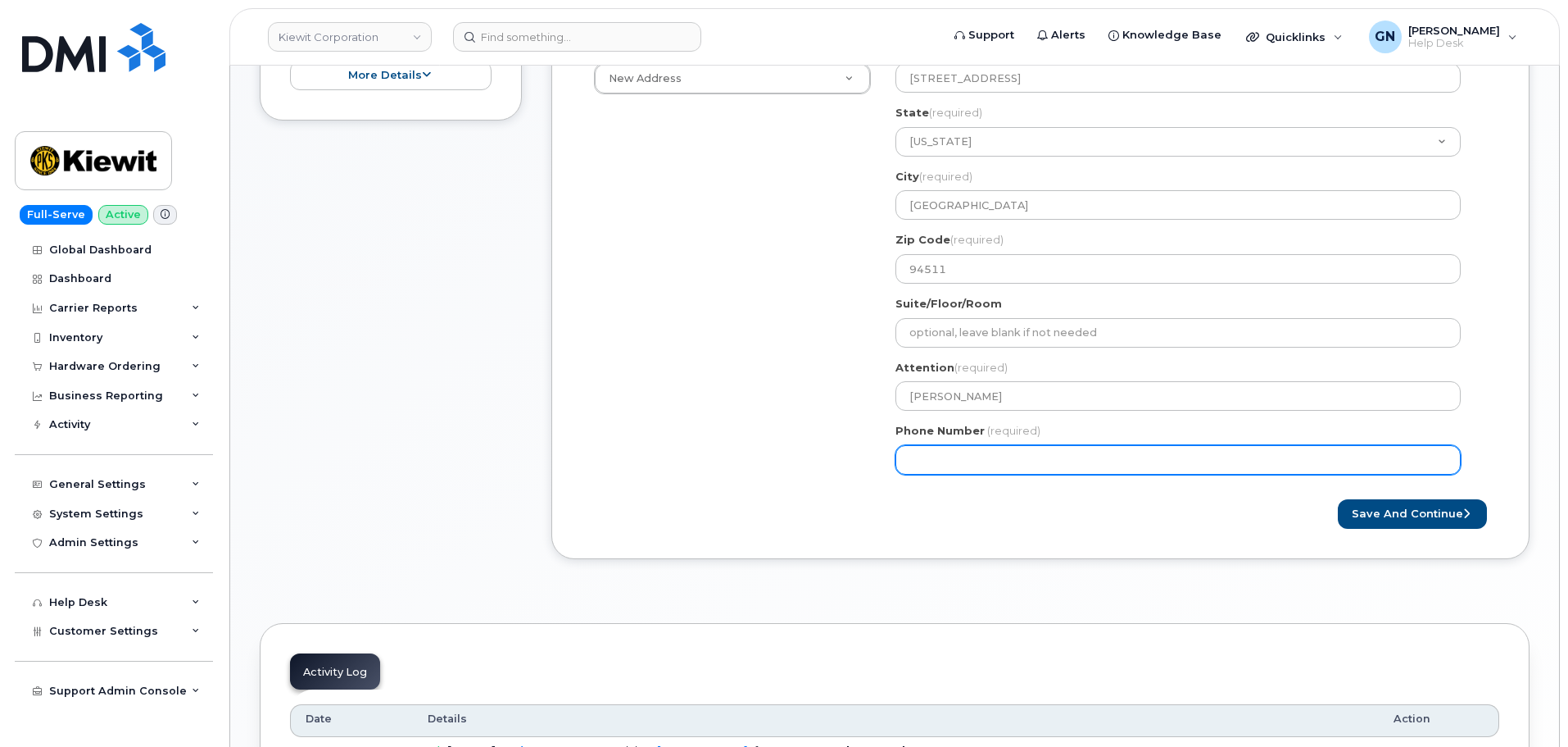
click at [1007, 458] on input "Phone Number" at bounding box center [1178, 459] width 565 height 29
paste input "4422220112"
select select
type input "4422220112"
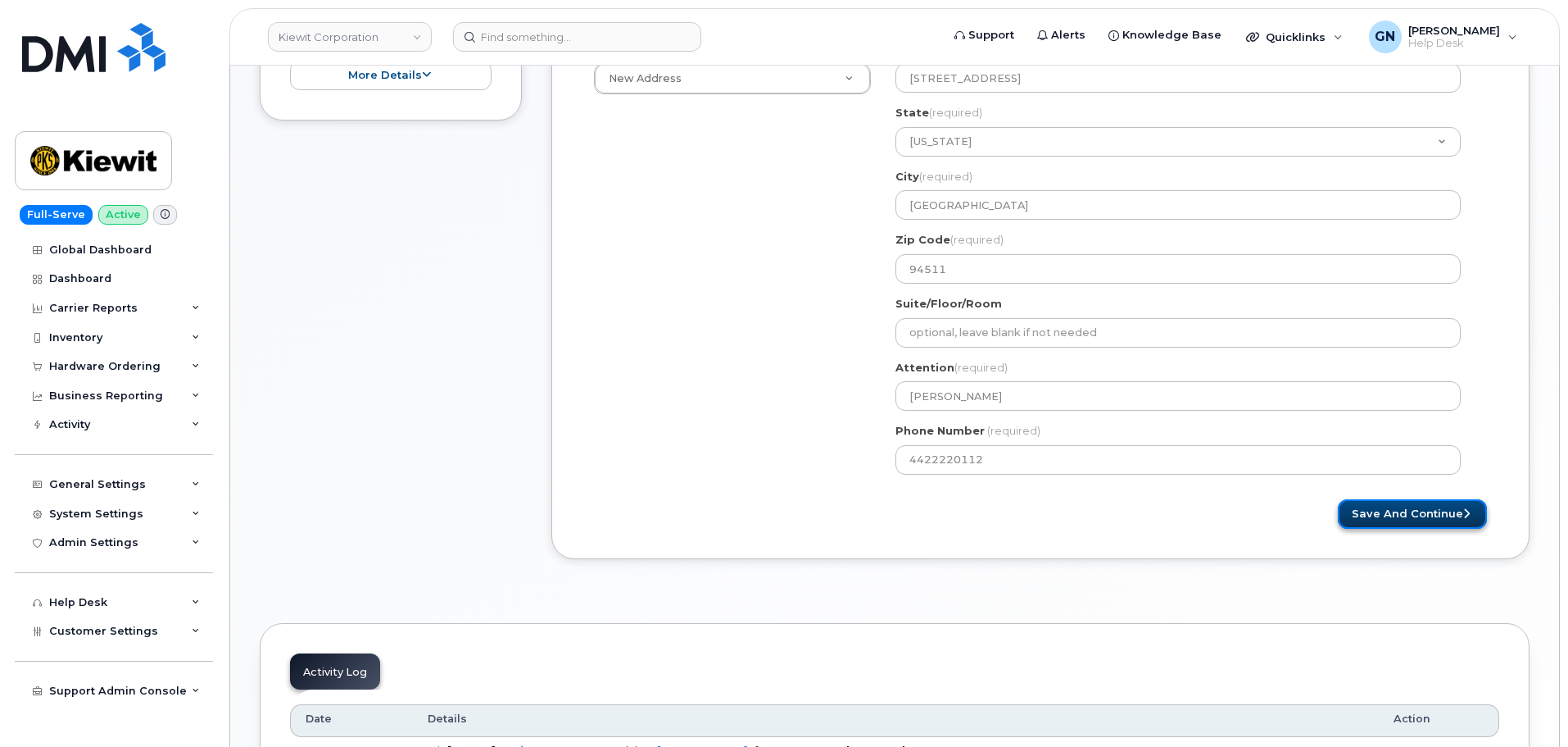
click at [1427, 518] on button "Save and Continue" at bounding box center [1412, 514] width 150 height 30
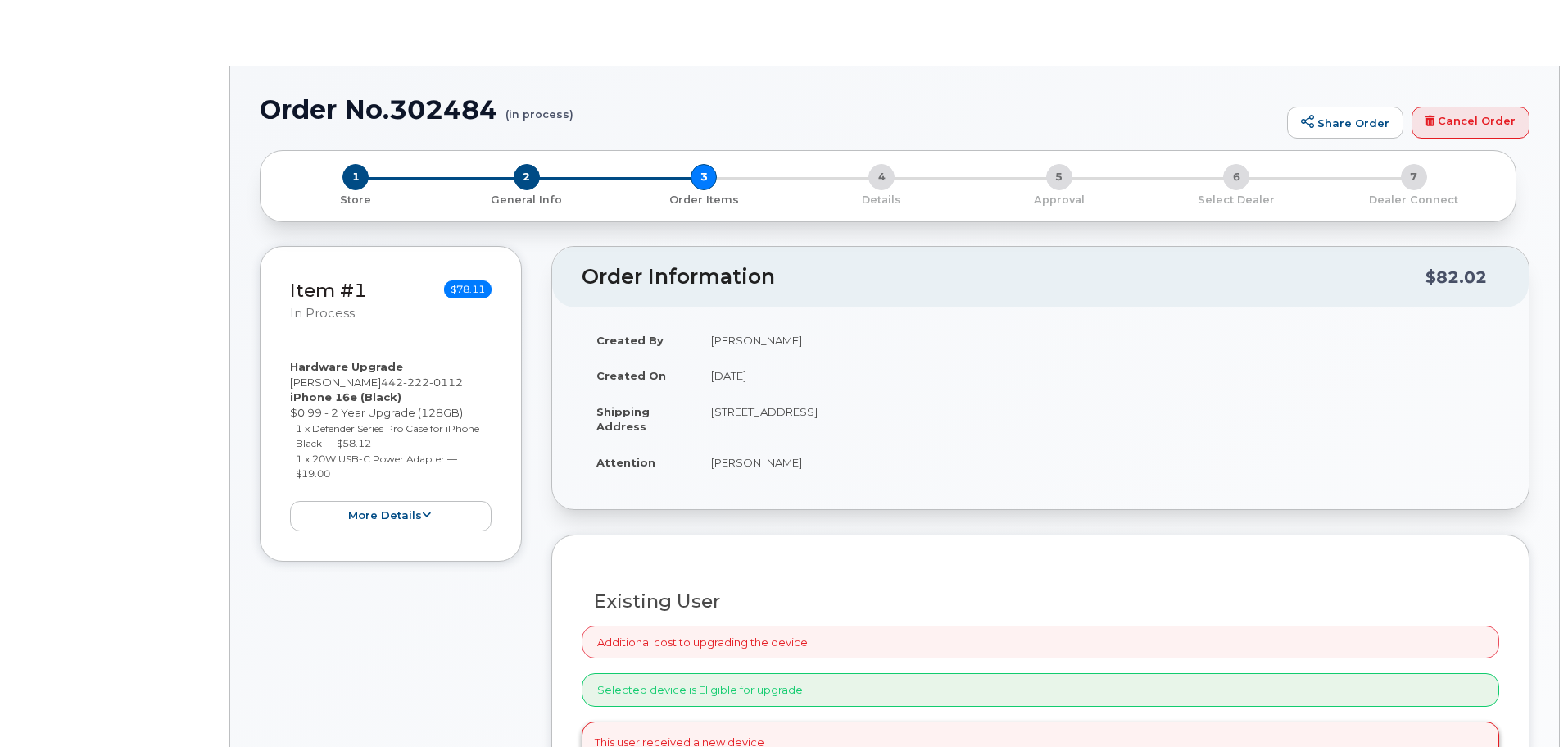
type input "[PERSON_NAME]"
radio input "true"
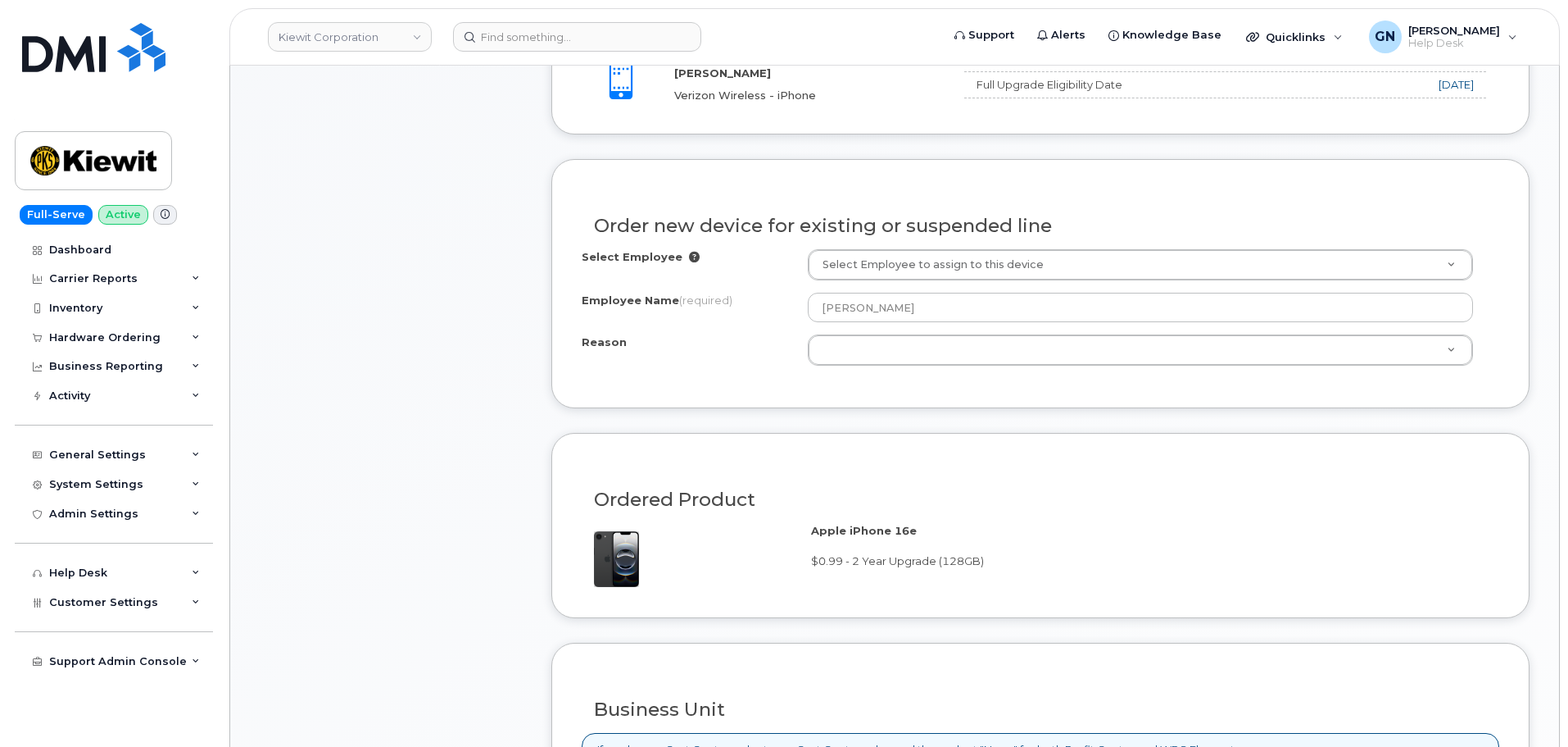
scroll to position [656, 0]
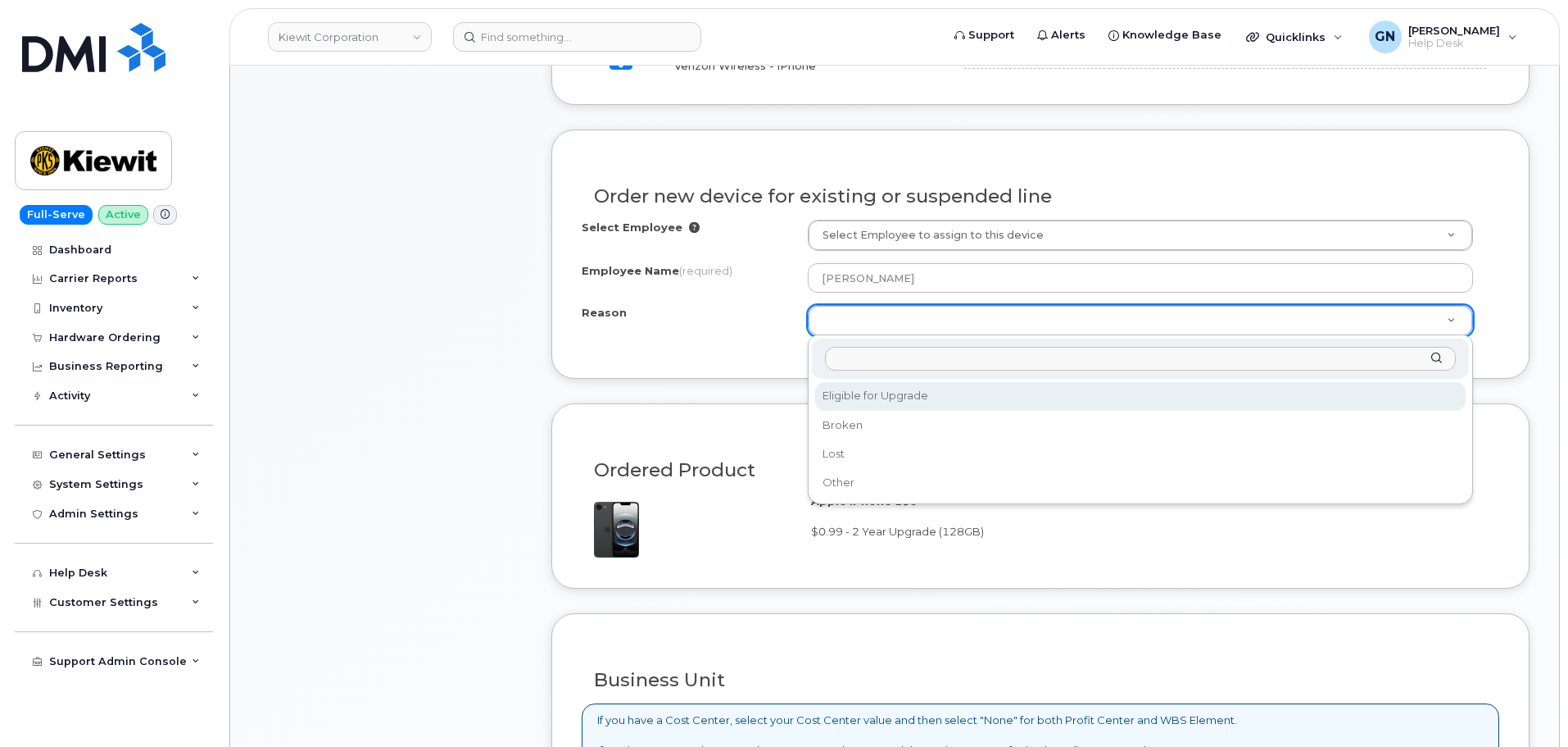
select select "eligible_for_upgrade"
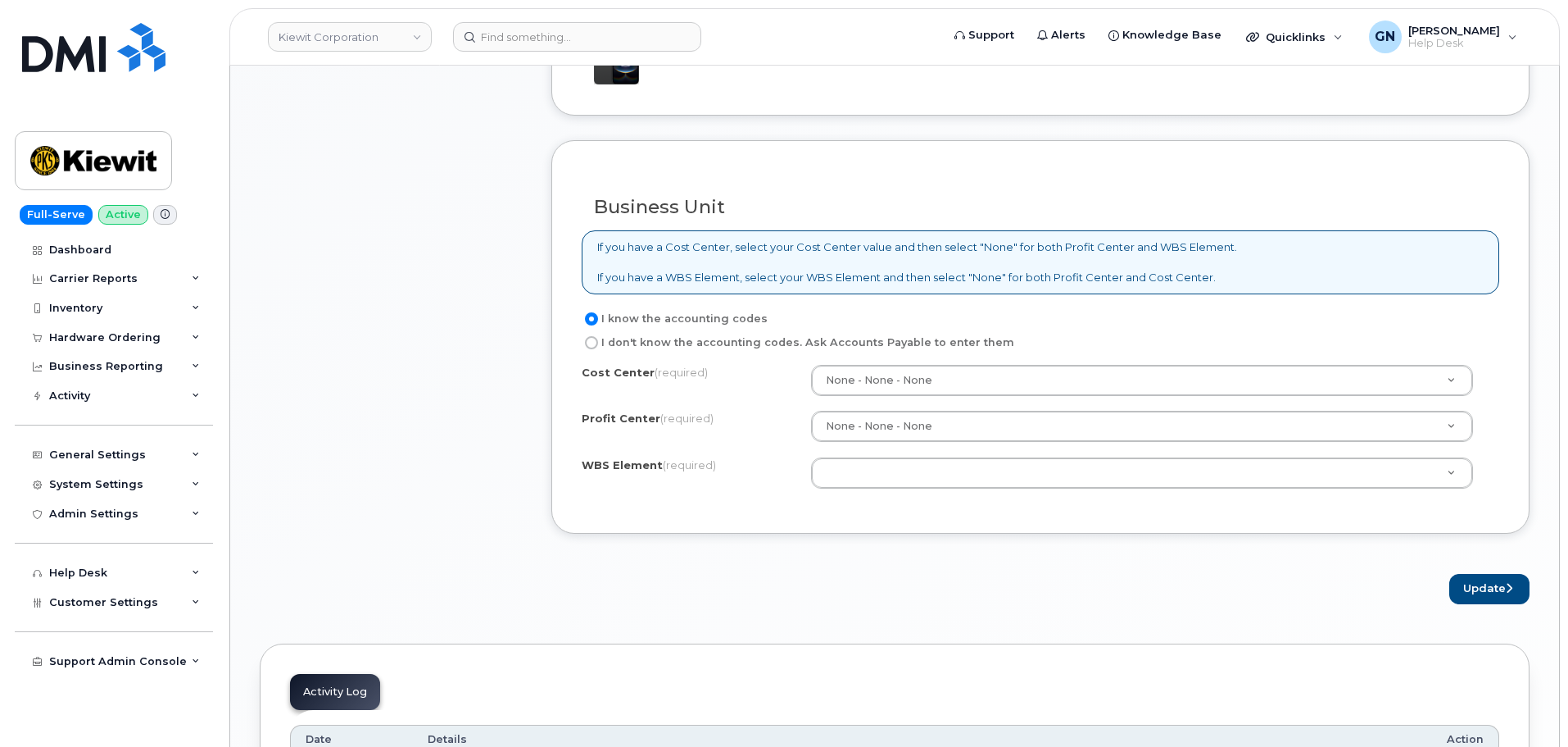
scroll to position [1148, 0]
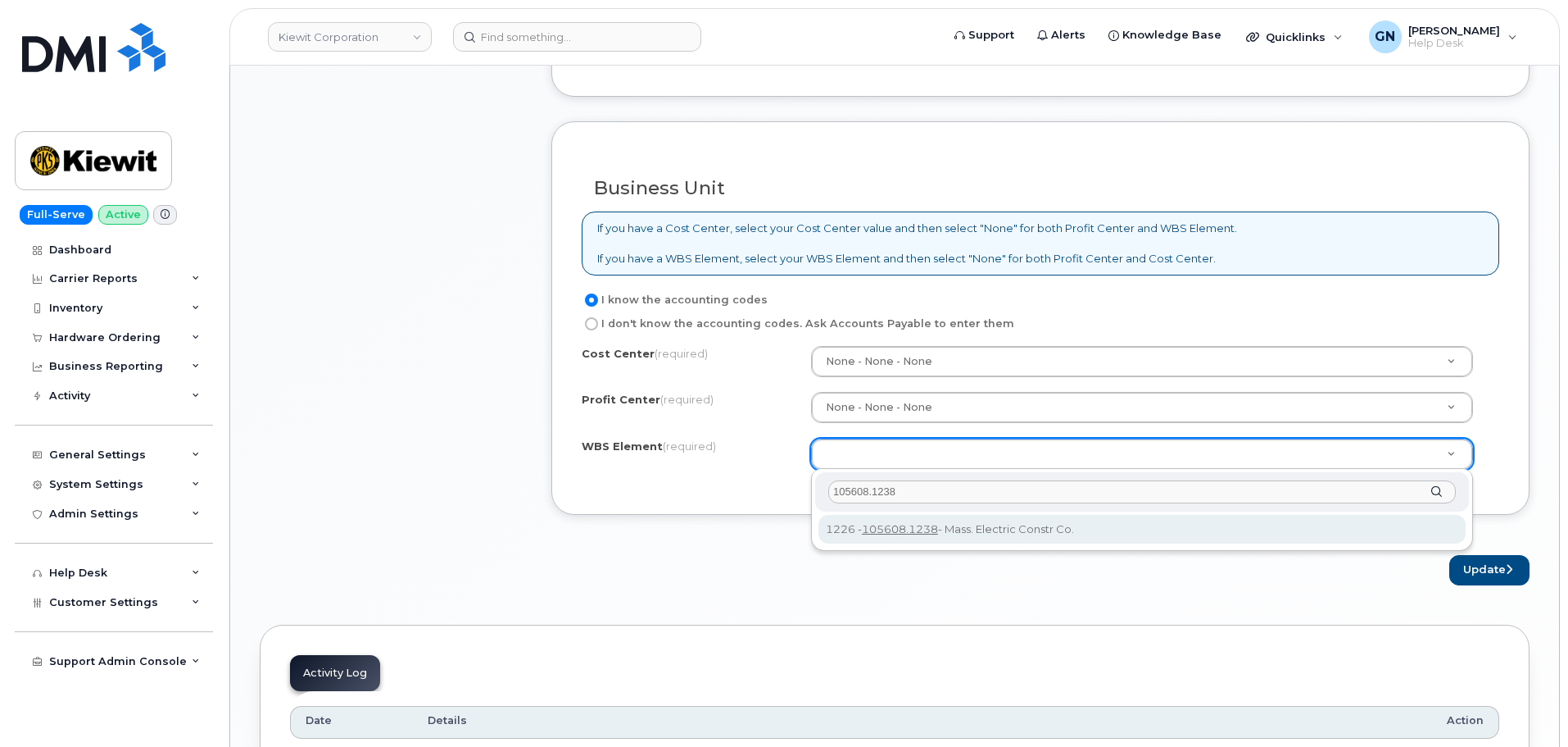
type input "105608.1238"
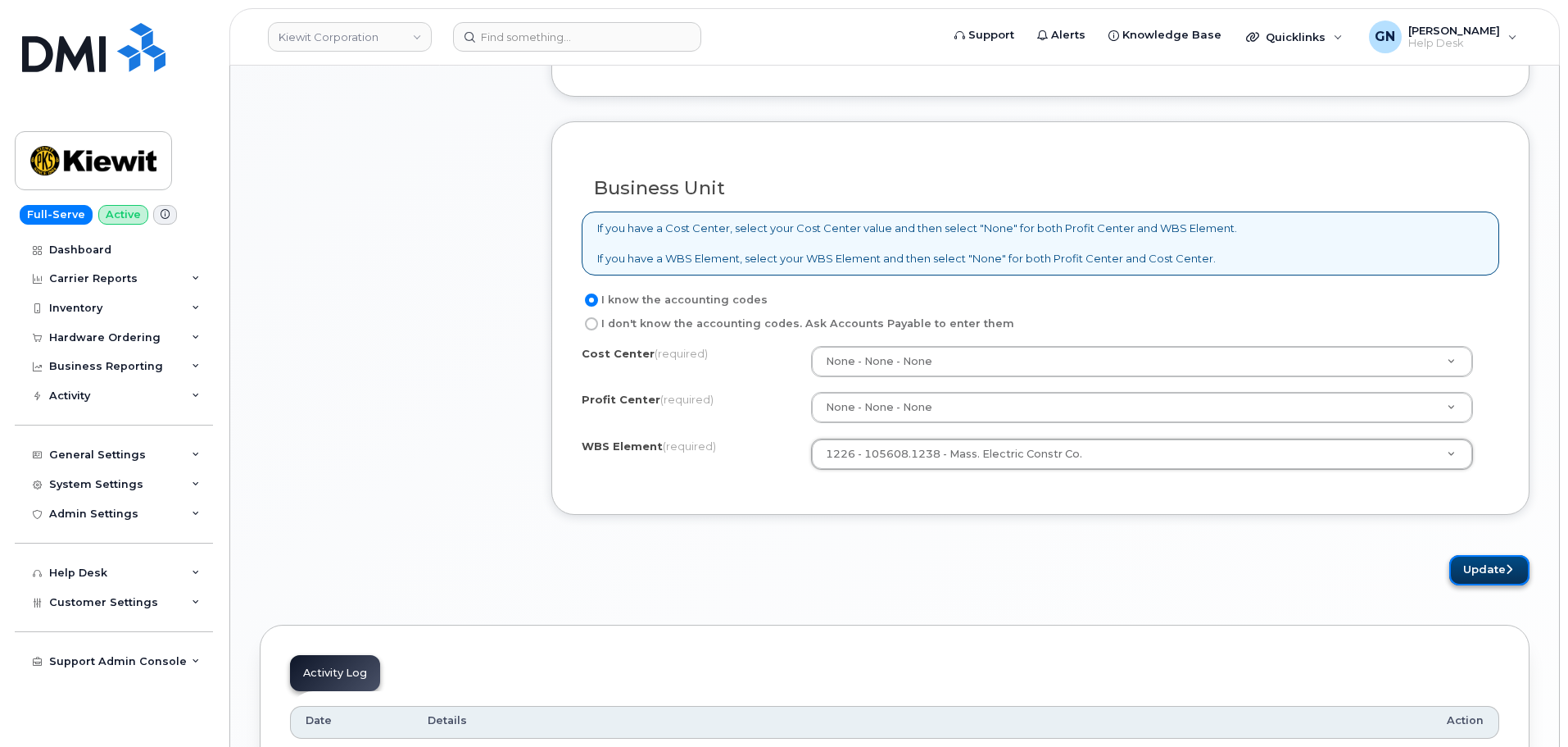
click at [1470, 562] on button "Update" at bounding box center [1489, 570] width 80 height 30
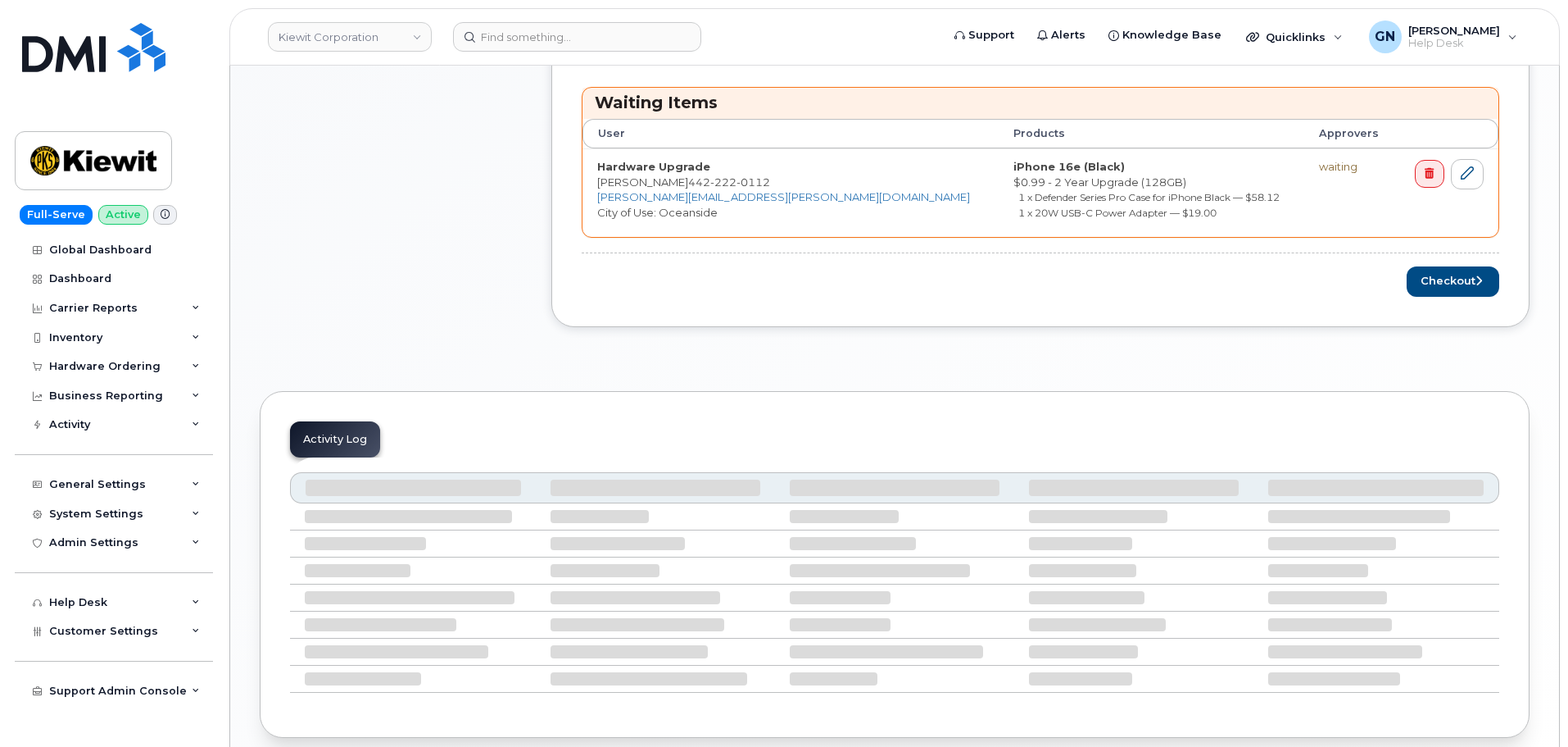
scroll to position [574, 0]
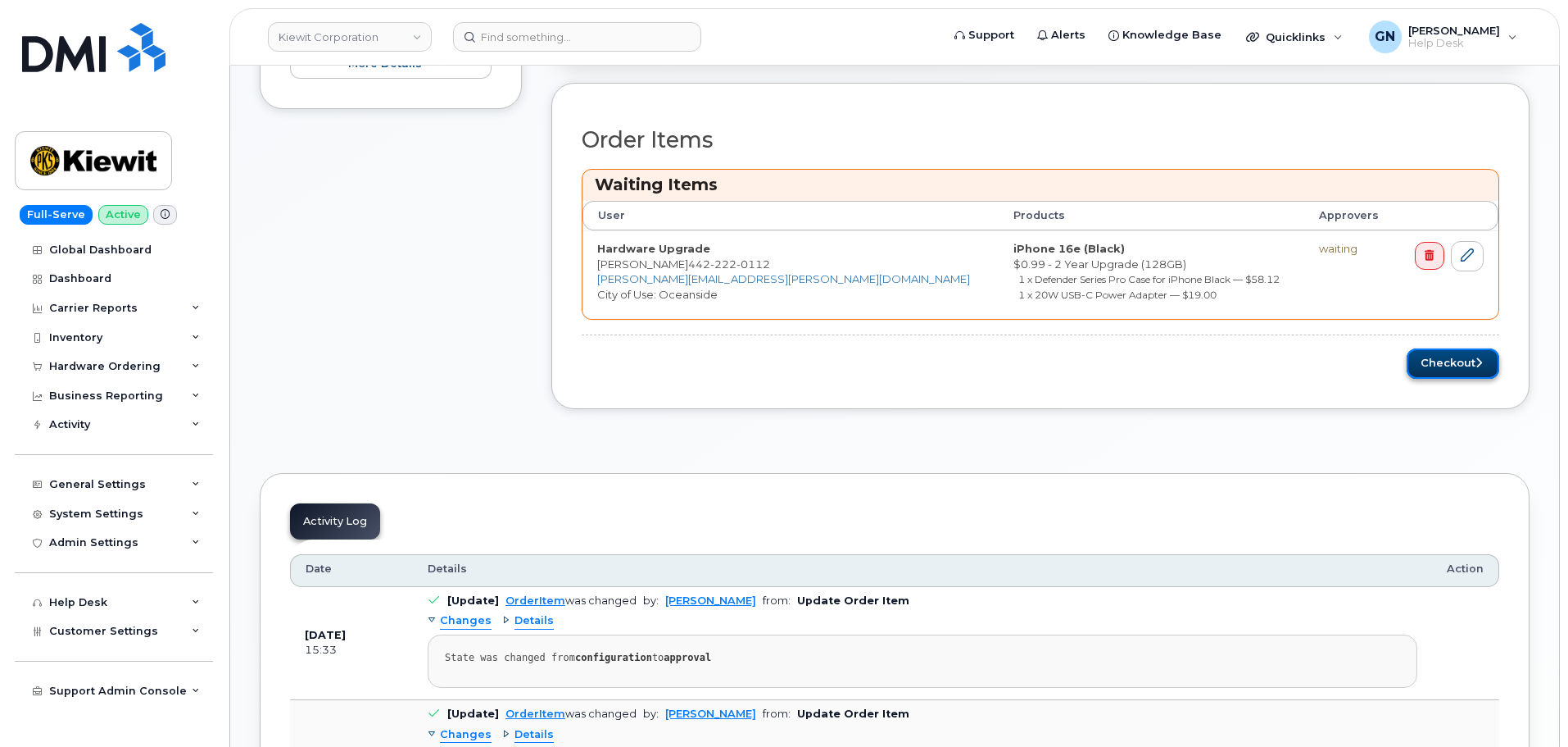
click at [1428, 370] on button "Checkout" at bounding box center [1453, 363] width 92 height 30
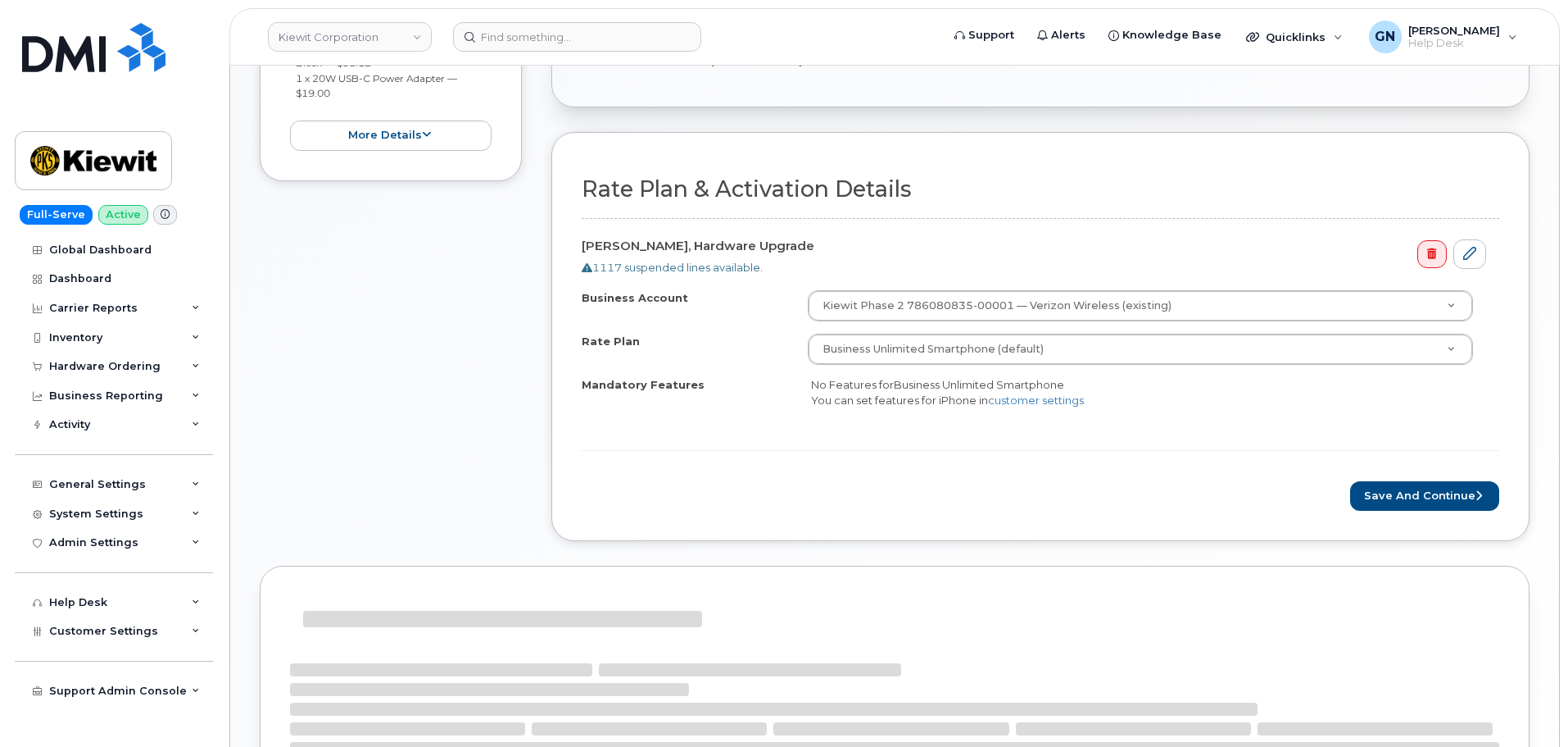
scroll to position [410, 0]
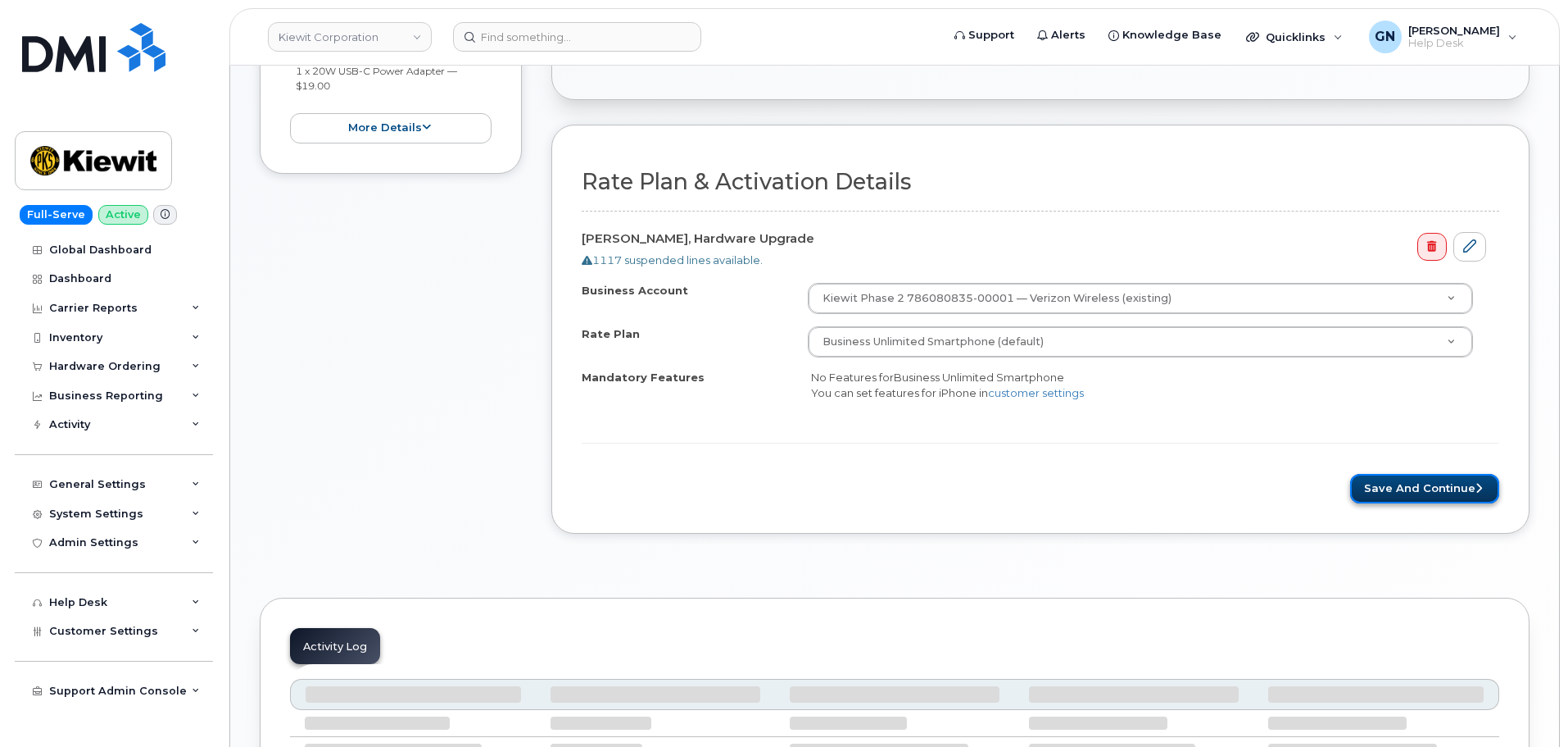
click at [1466, 488] on button "Save and Continue" at bounding box center [1425, 488] width 150 height 30
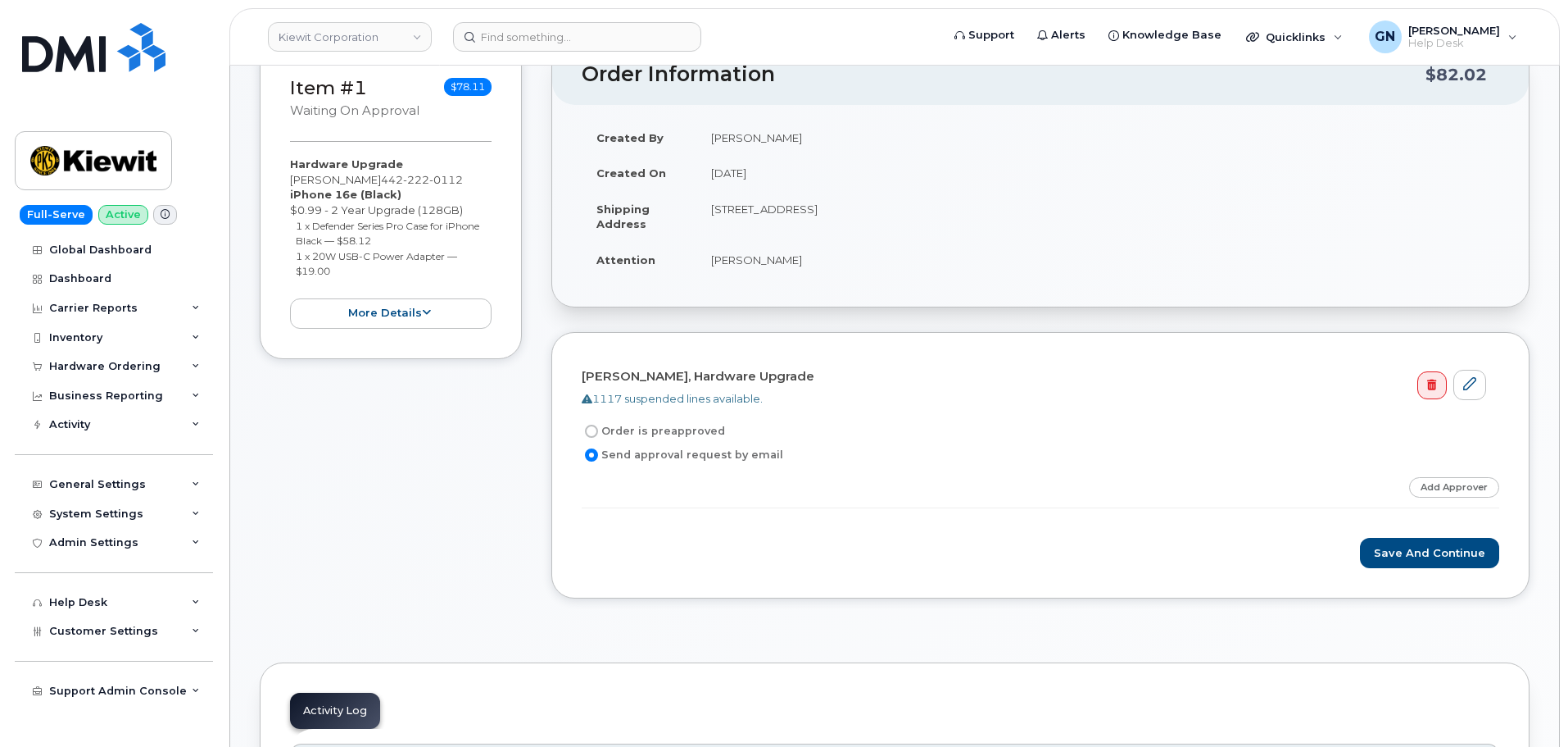
scroll to position [164, 0]
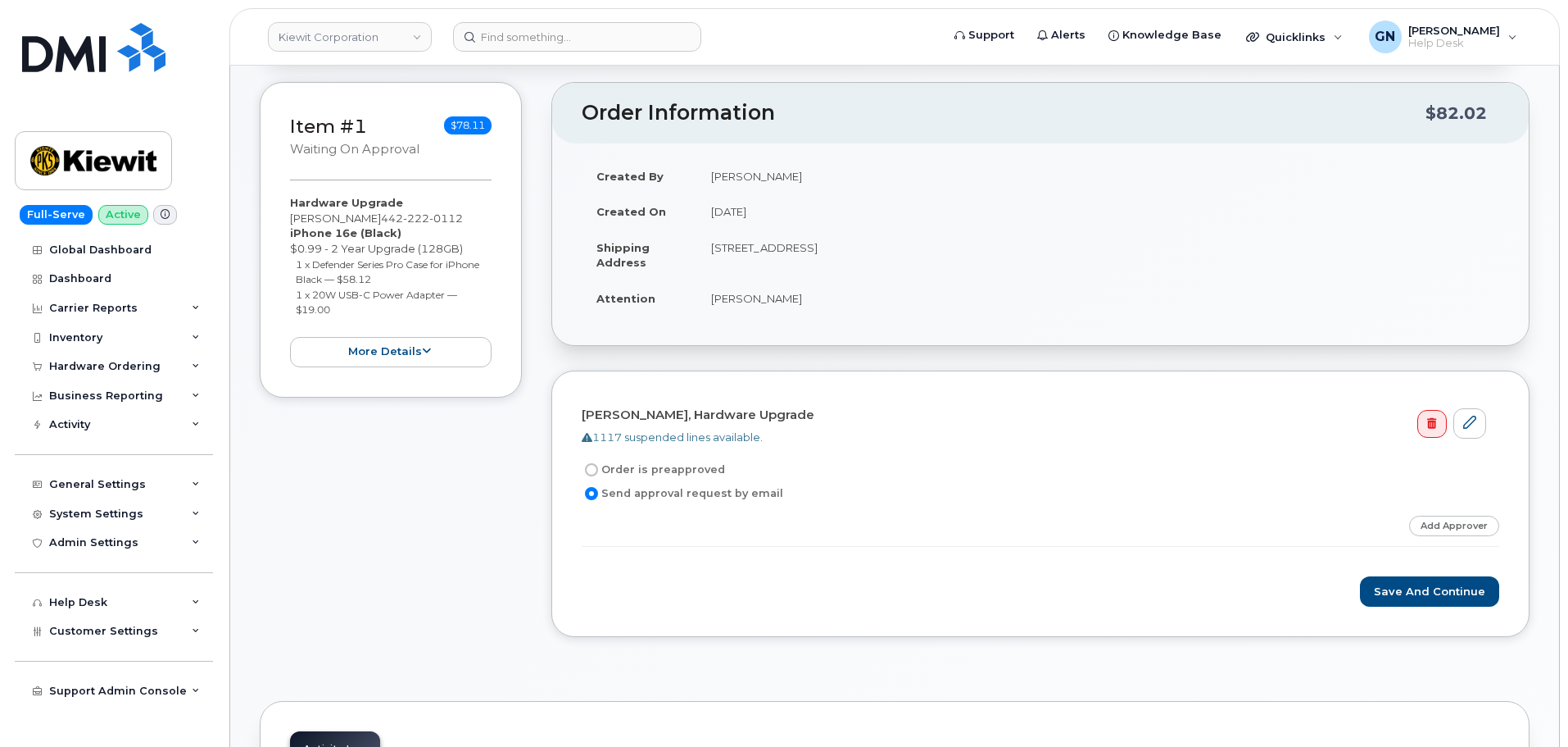
click at [594, 470] on input "Order is preapproved" at bounding box center [592, 469] width 13 height 13
radio input "true"
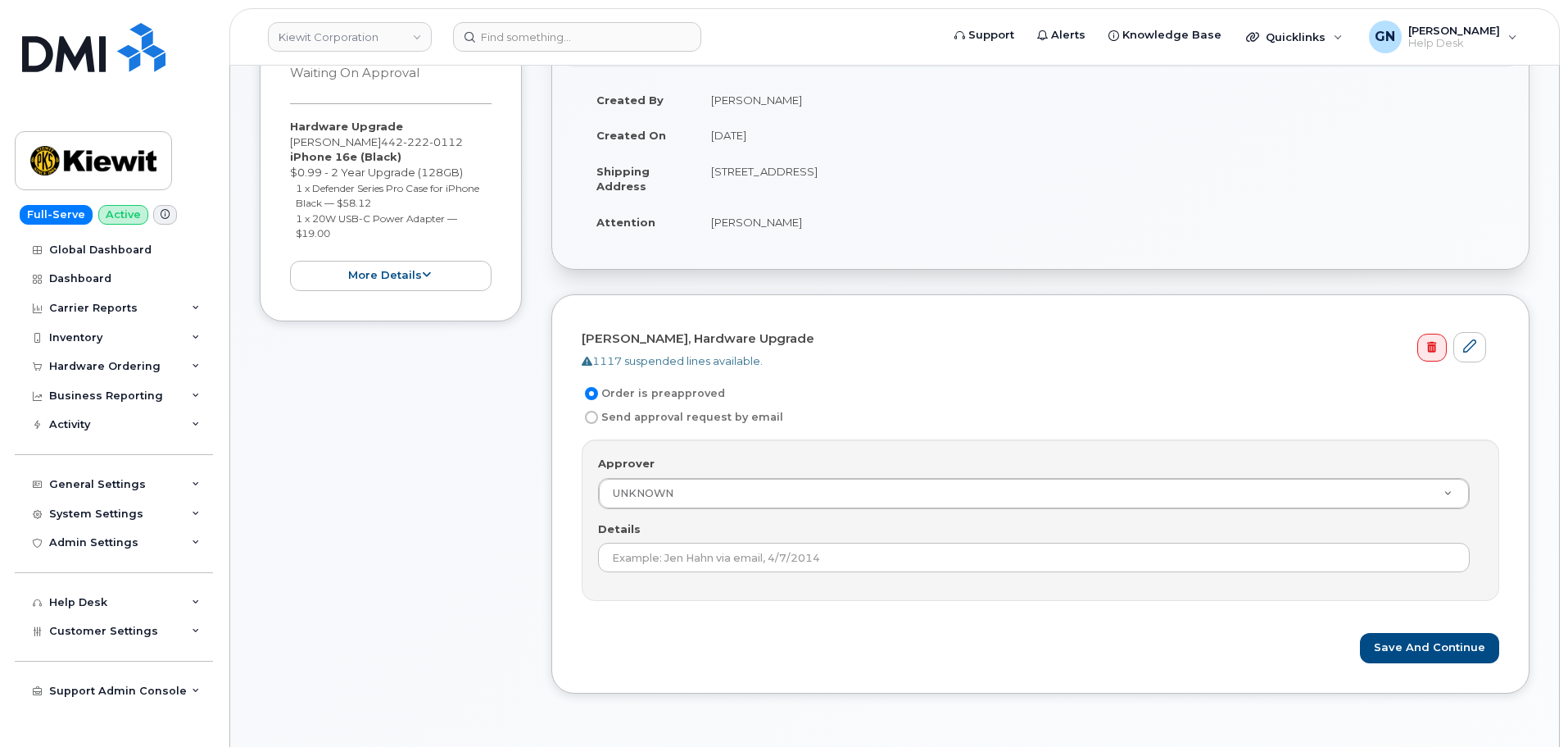
scroll to position [327, 0]
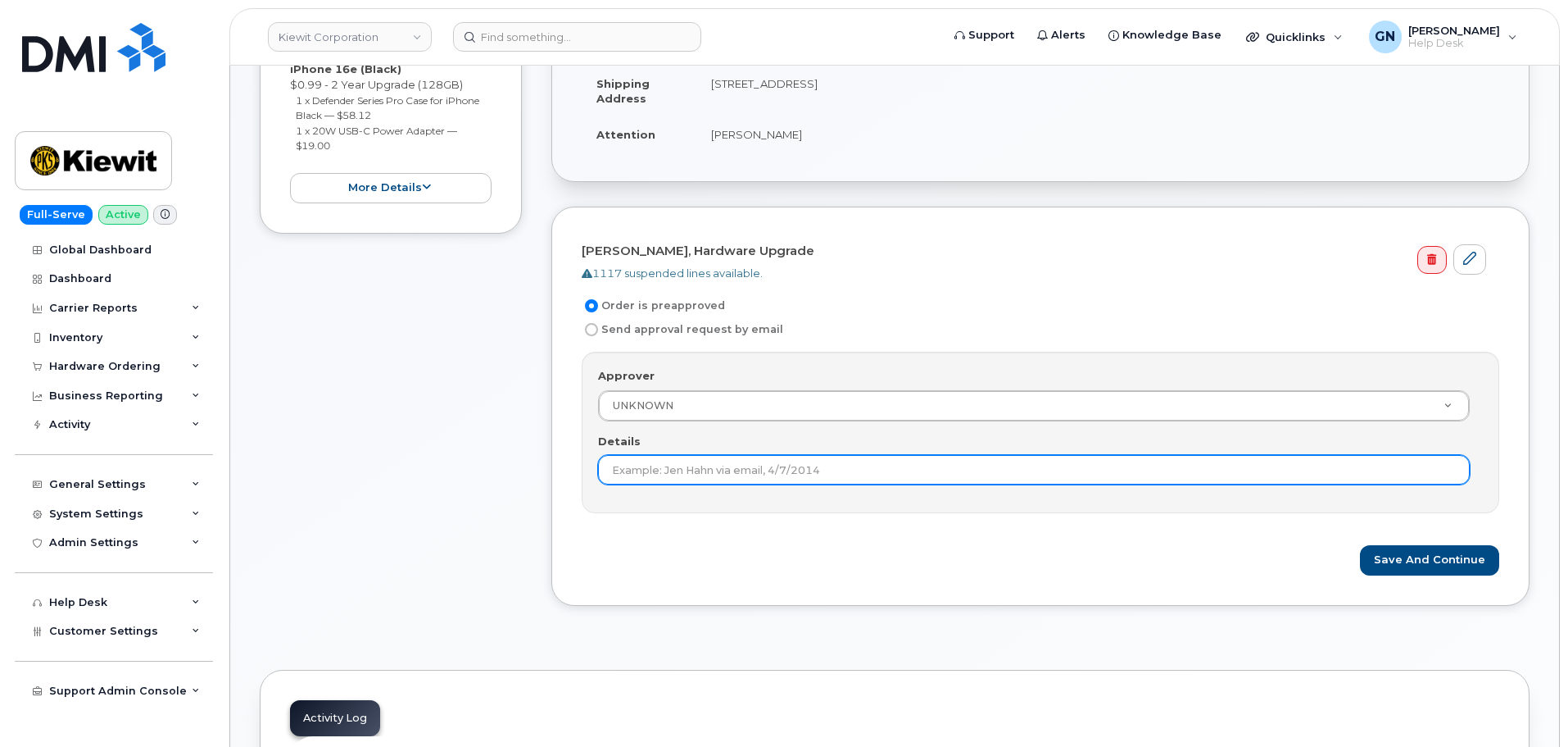
click at [893, 464] on input "Details" at bounding box center [1034, 469] width 872 height 29
click at [664, 468] on input "order is no cost and pre approved" at bounding box center [1034, 469] width 872 height 29
click at [722, 468] on input "order is under 100 cost and pre approved" at bounding box center [1034, 469] width 872 height 29
drag, startPoint x: 722, startPoint y: 468, endPoint x: 700, endPoint y: 460, distance: 23.4
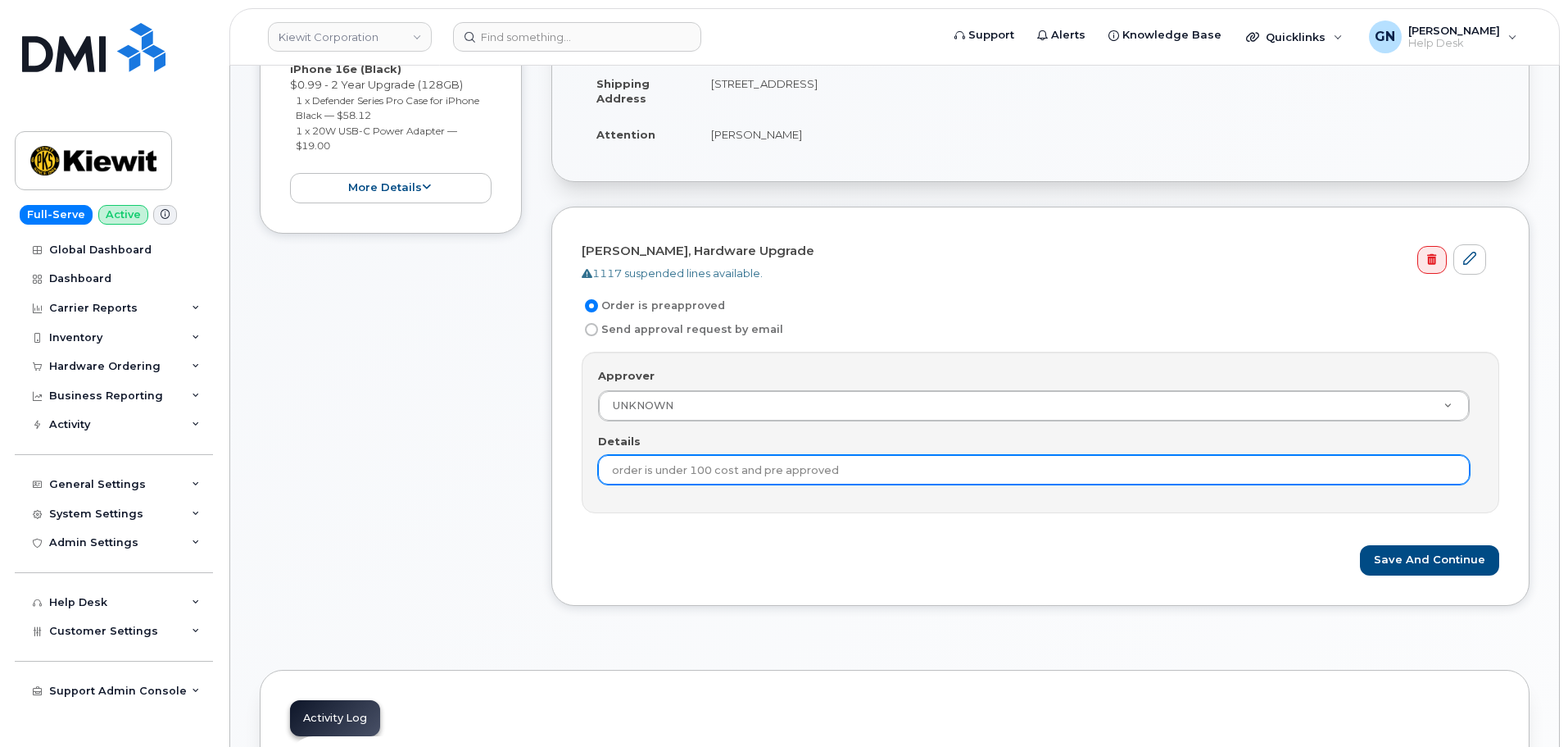
click at [737, 470] on input "order is under 100 cost and pre approved" at bounding box center [1034, 469] width 872 height 29
type input "order is under 100 and pre approved"
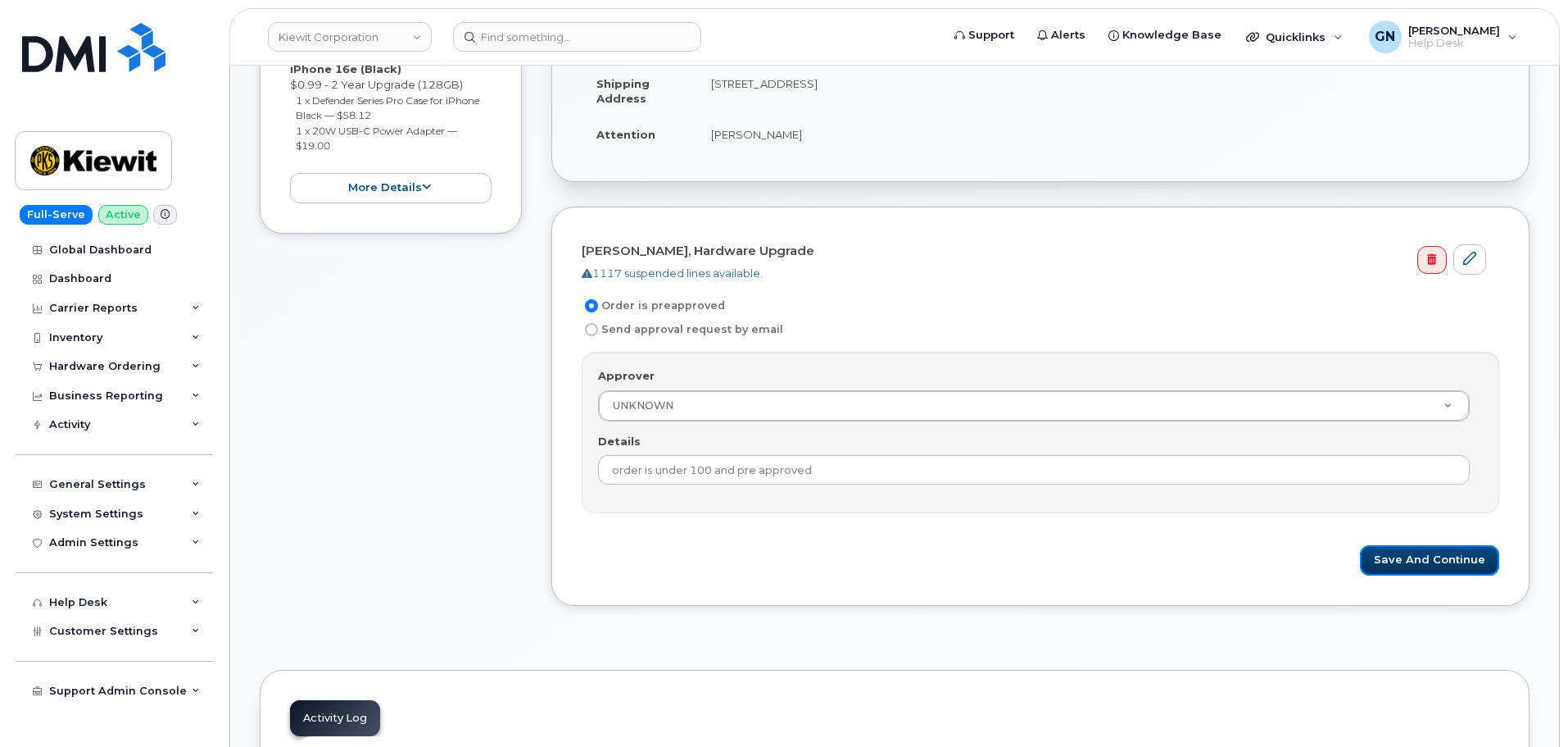
drag, startPoint x: 1403, startPoint y: 569, endPoint x: 1222, endPoint y: 600, distance: 183.6
click at [1402, 569] on button "Save and Continue" at bounding box center [1430, 560] width 139 height 30
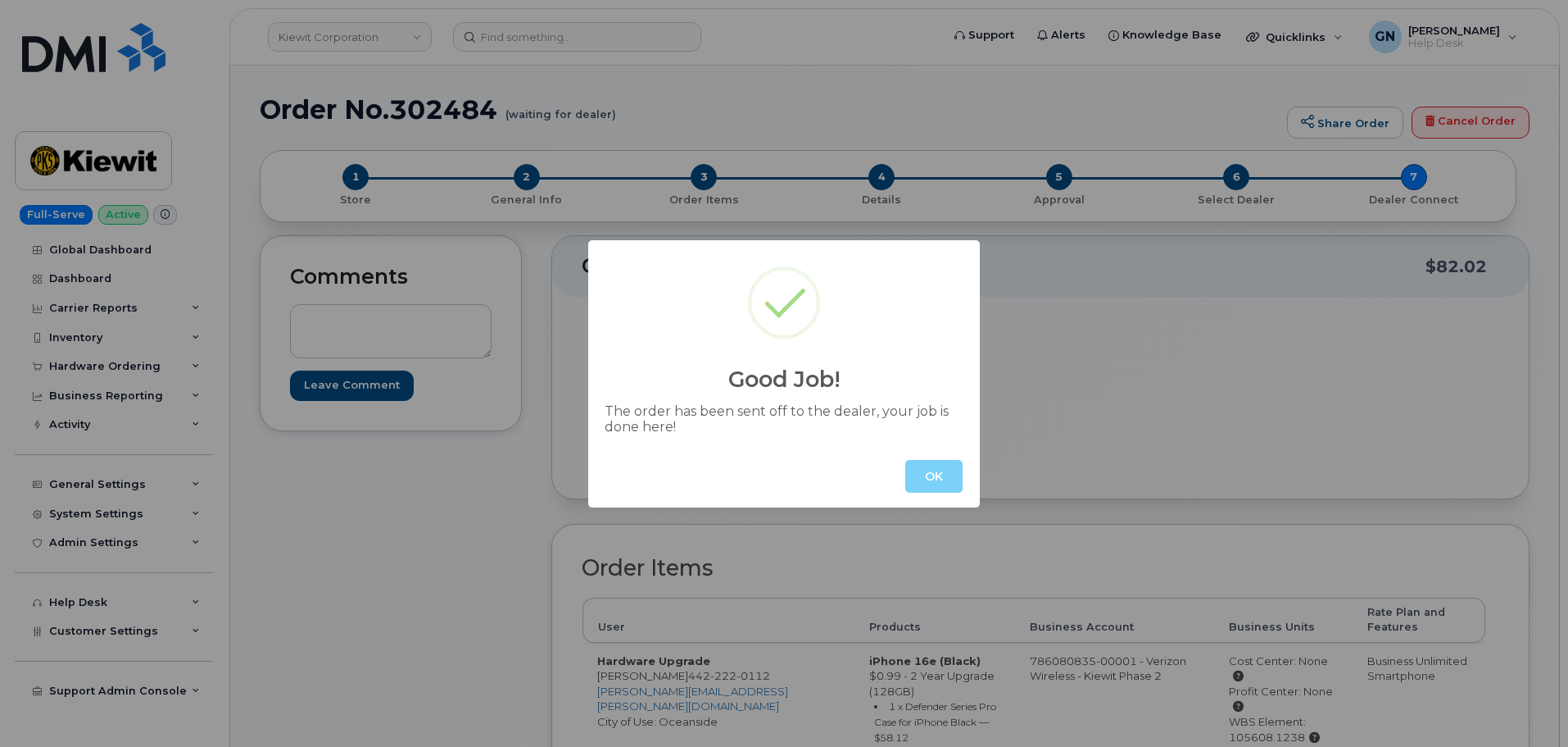
drag, startPoint x: 939, startPoint y: 482, endPoint x: 930, endPoint y: 477, distance: 10.3
click at [936, 480] on button "OK" at bounding box center [934, 476] width 57 height 33
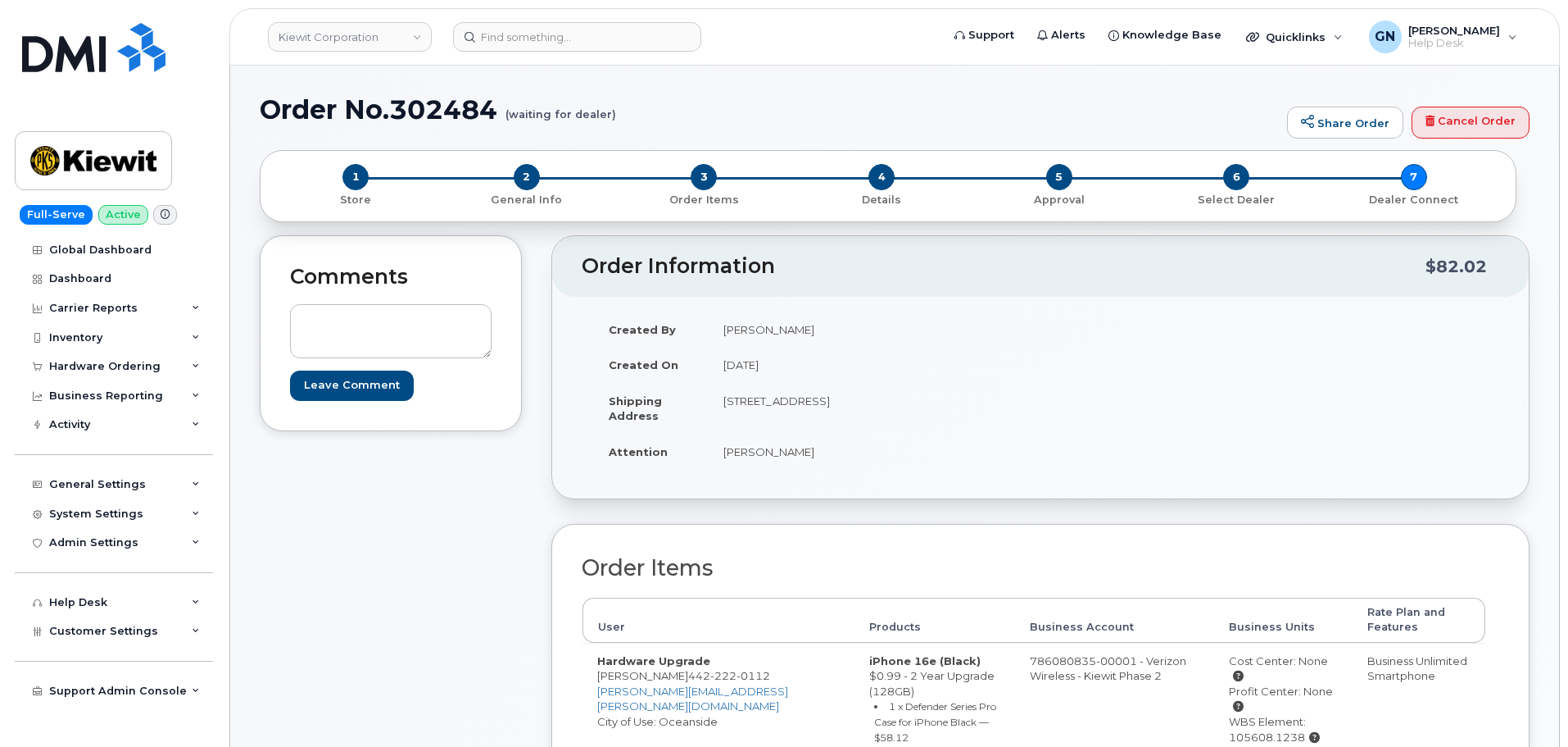
click at [307, 108] on h1 "Order No.302484 (waiting for dealer)" at bounding box center [769, 109] width 1020 height 28
drag, startPoint x: 307, startPoint y: 108, endPoint x: 410, endPoint y: 111, distance: 103.0
click at [410, 111] on h1 "Order No.302484 (waiting for dealer)" at bounding box center [769, 109] width 1020 height 28
copy h1 "Order No.302484"
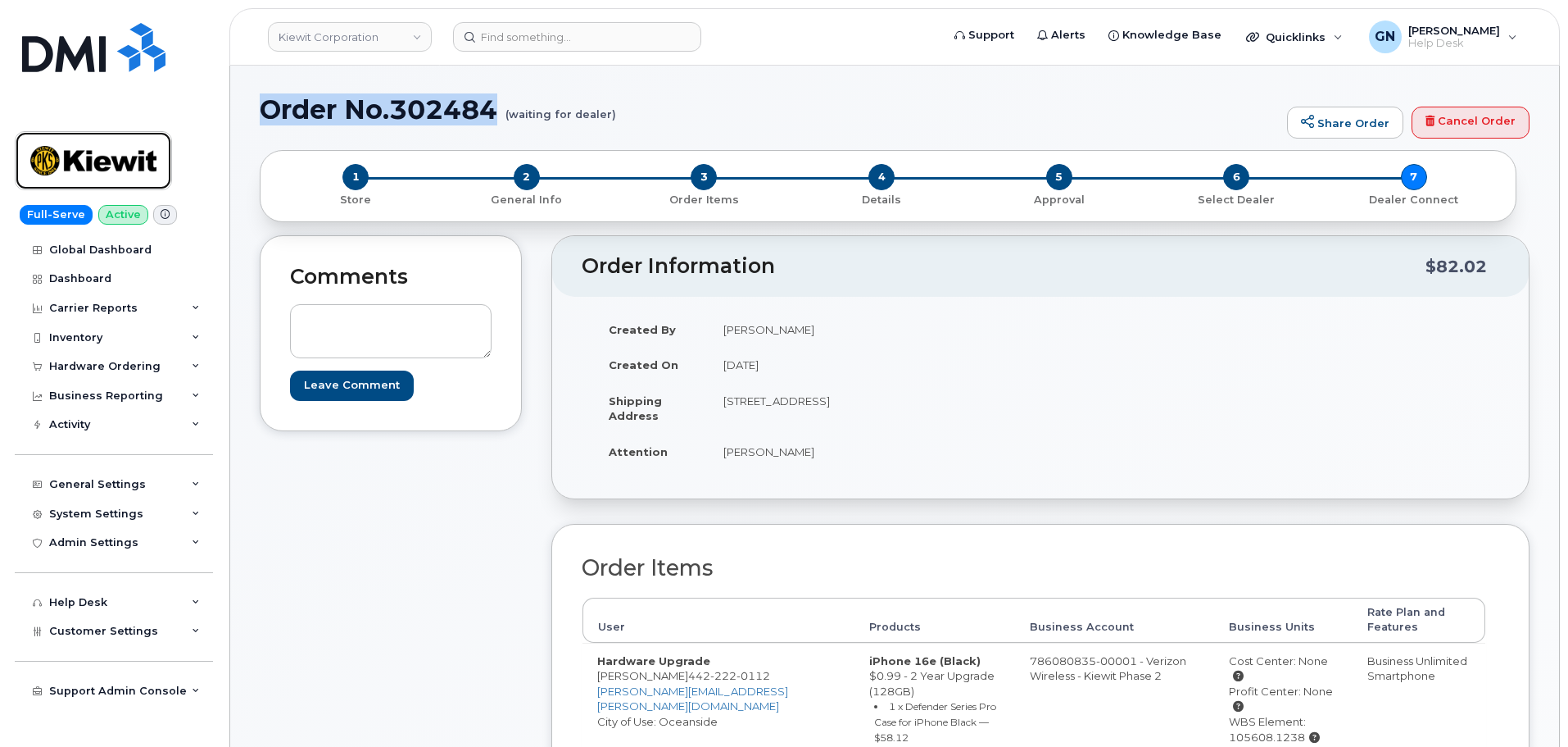
click at [67, 173] on img at bounding box center [93, 160] width 126 height 48
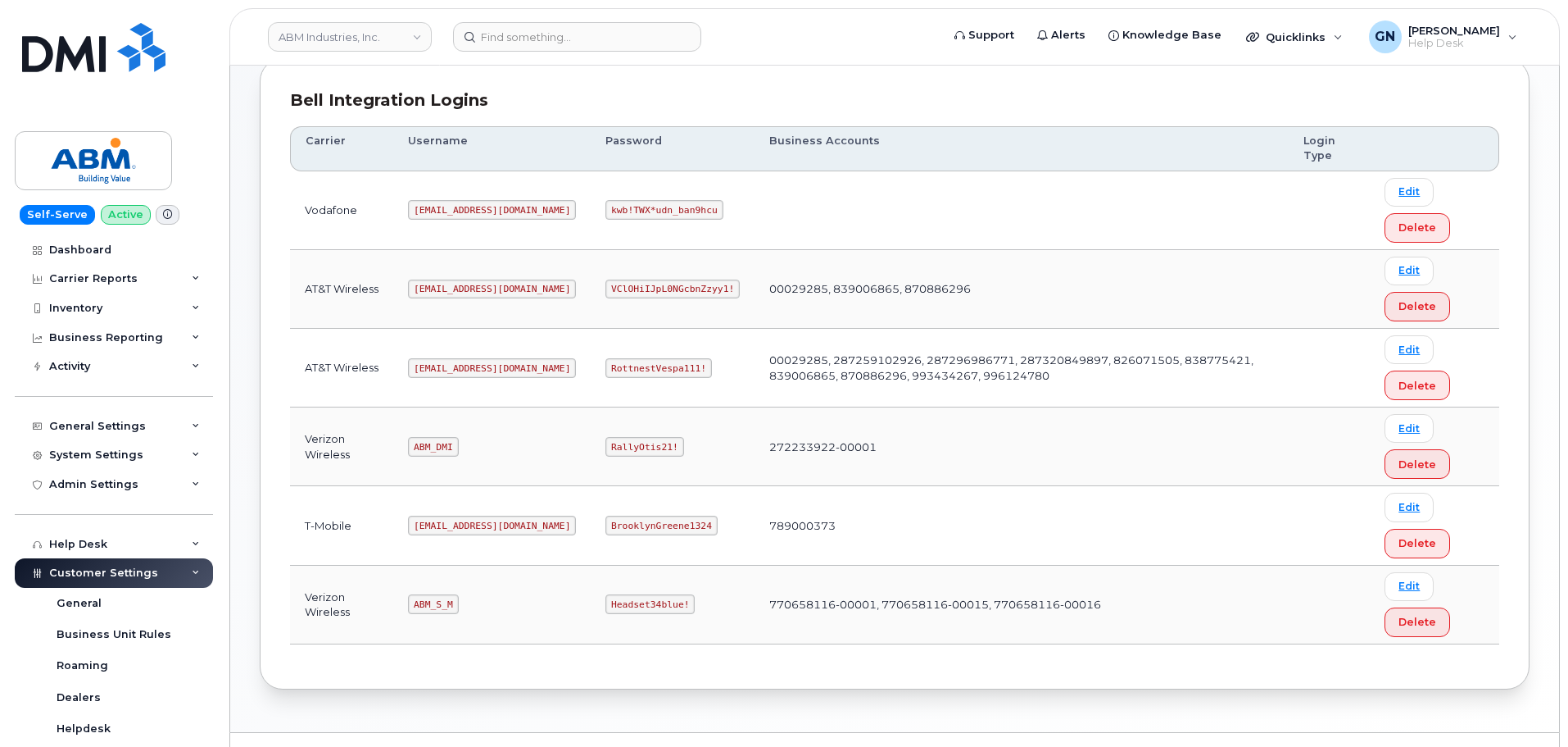
scroll to position [257, 0]
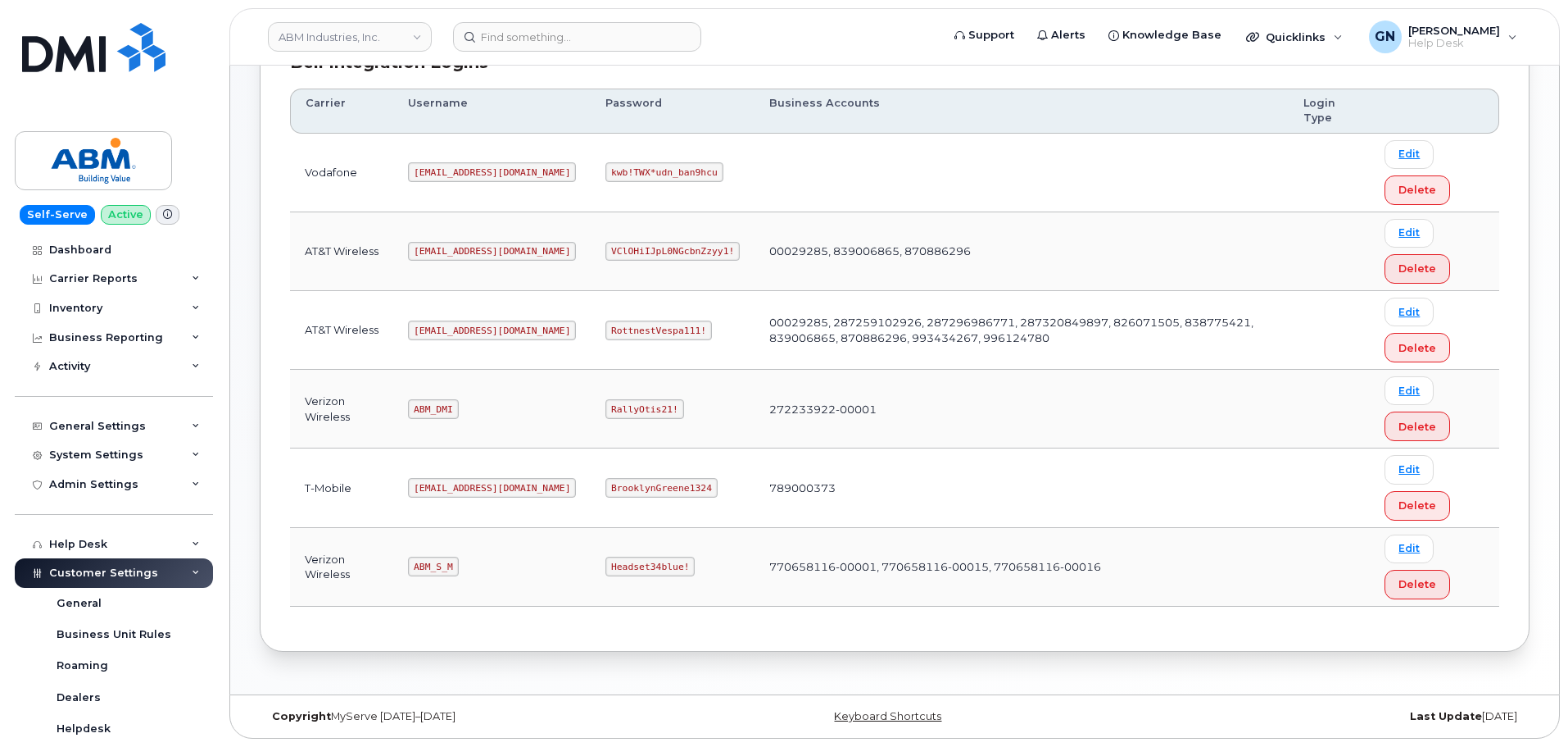
click at [450, 486] on code "[EMAIL_ADDRESS][DOMAIN_NAME]" at bounding box center [492, 487] width 168 height 20
click at [448, 327] on code "[EMAIL_ADDRESS][DOMAIN_NAME]" at bounding box center [492, 330] width 168 height 20
click at [448, 328] on code "[EMAIL_ADDRESS][DOMAIN_NAME]" at bounding box center [492, 330] width 168 height 20
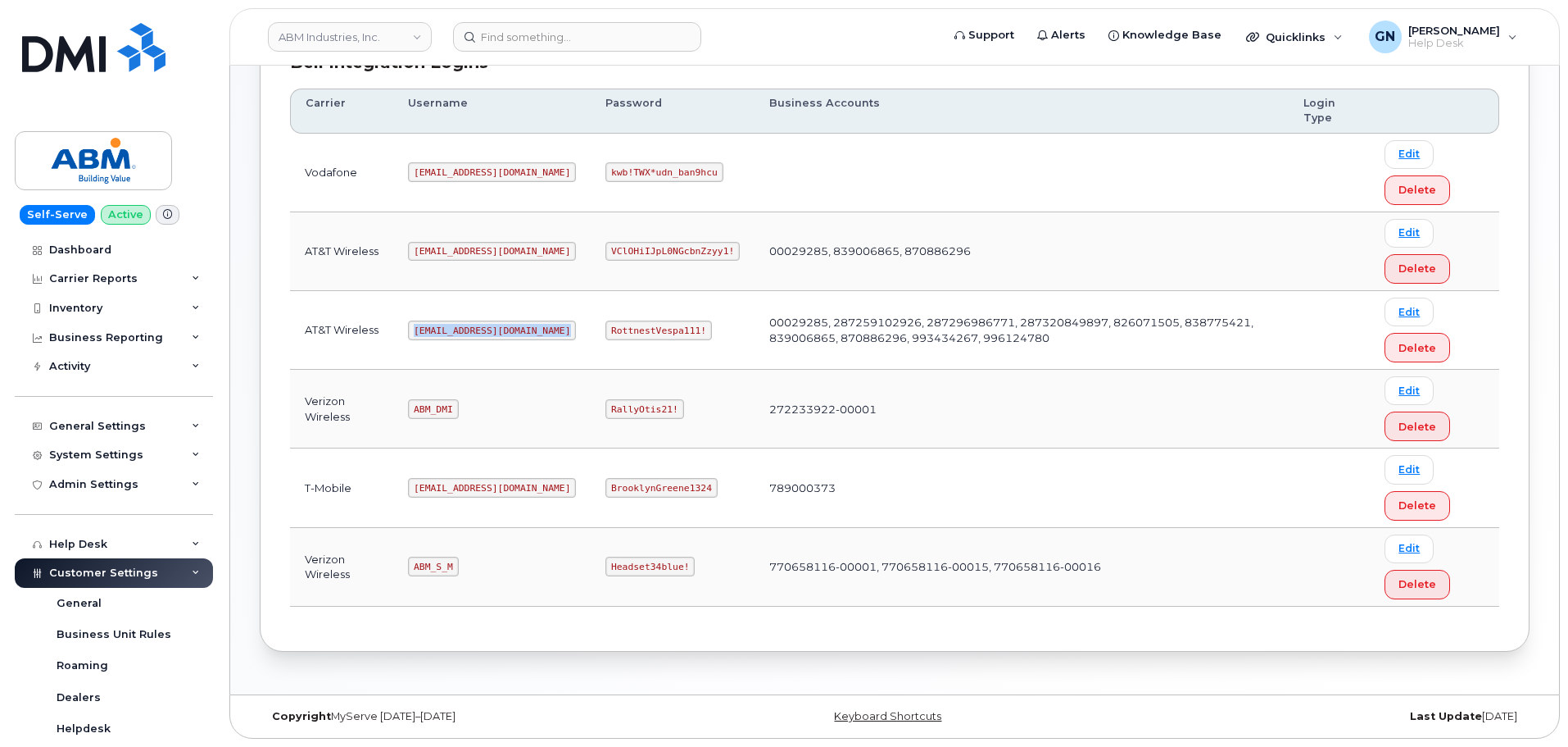
copy code "[EMAIL_ADDRESS][DOMAIN_NAME]"
click at [606, 326] on code "RottnestVespa111!" at bounding box center [658, 330] width 106 height 20
copy code "RottnestVespa111!"
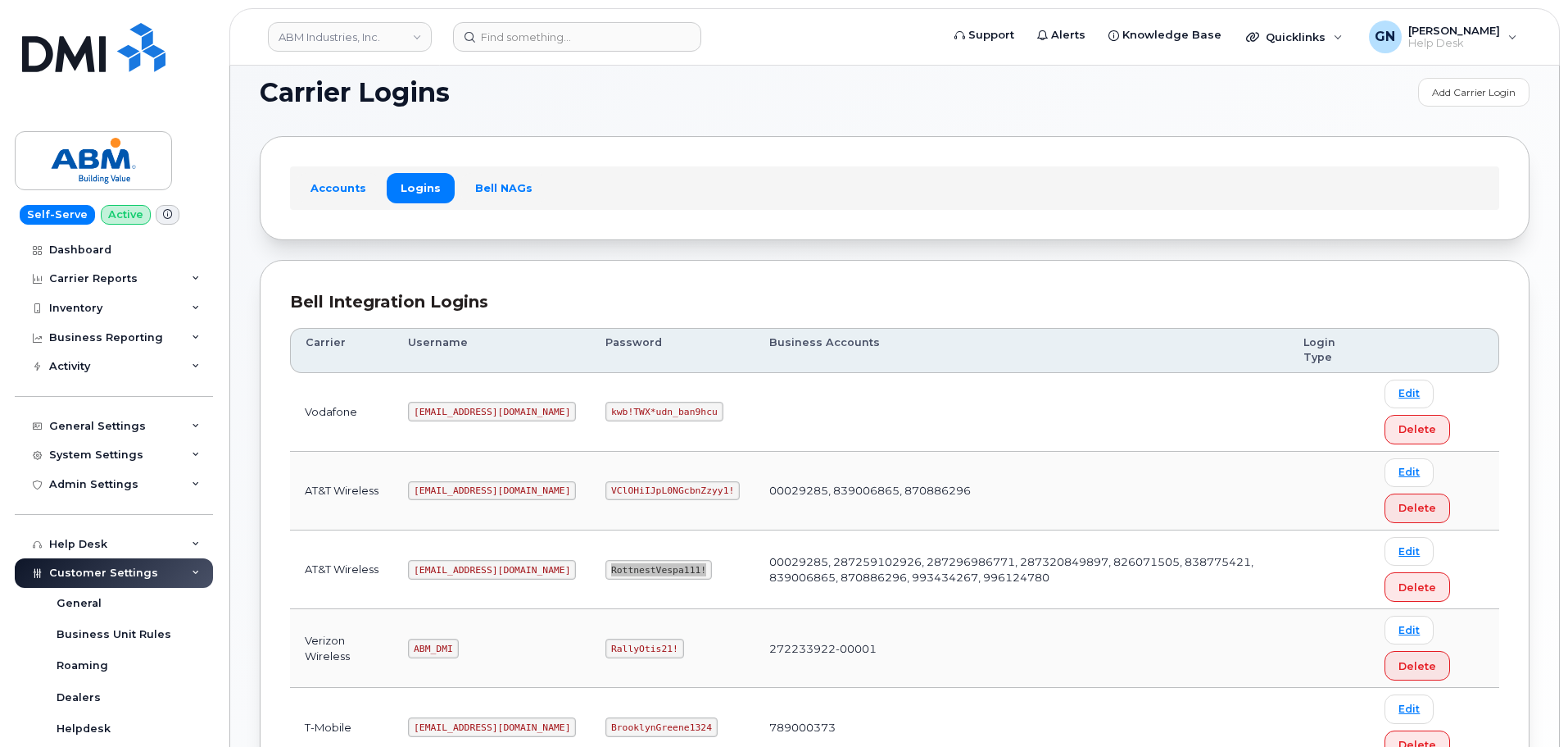
scroll to position [10, 0]
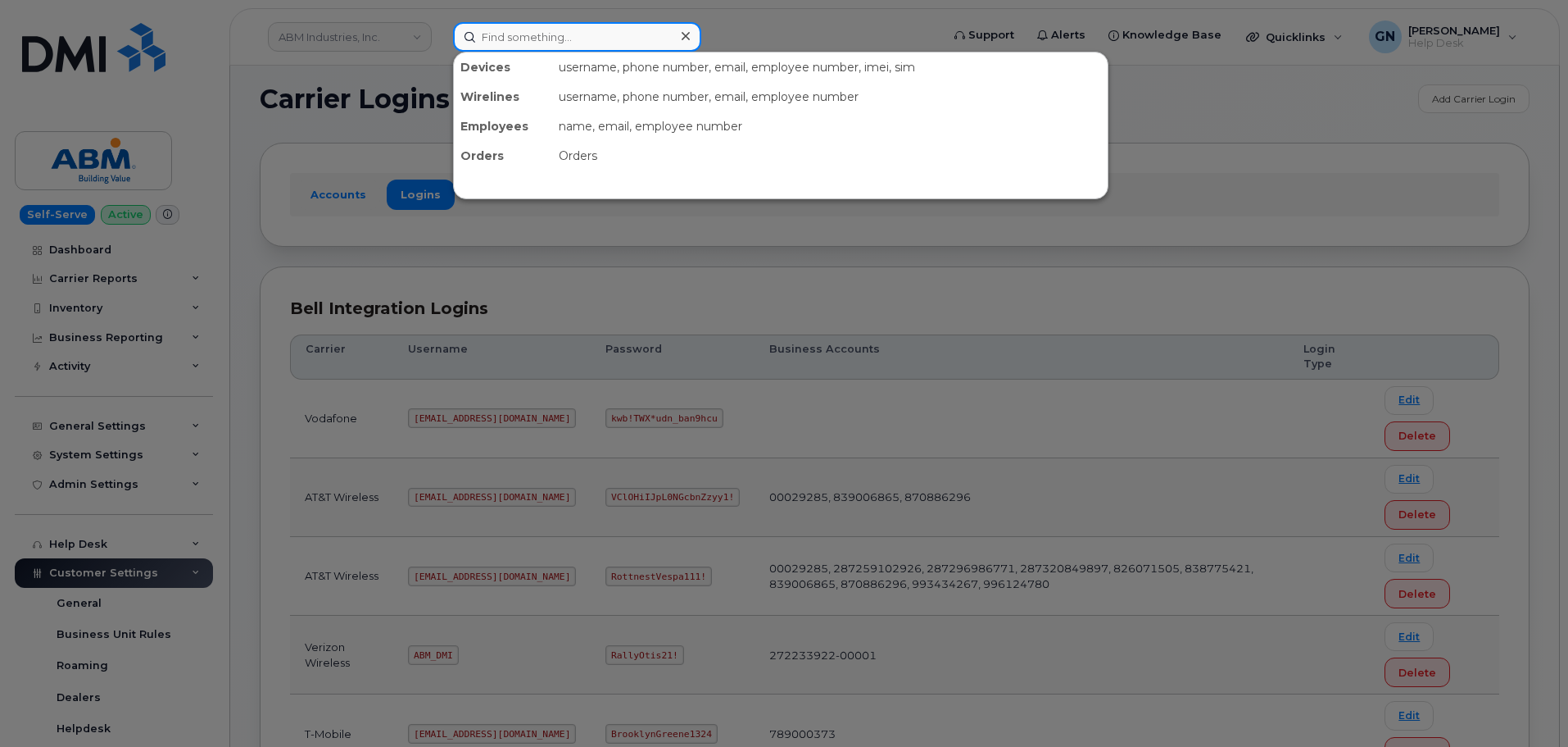
click at [581, 43] on input at bounding box center [578, 37] width 248 height 29
paste input "4805018797"
type input "4805018797"
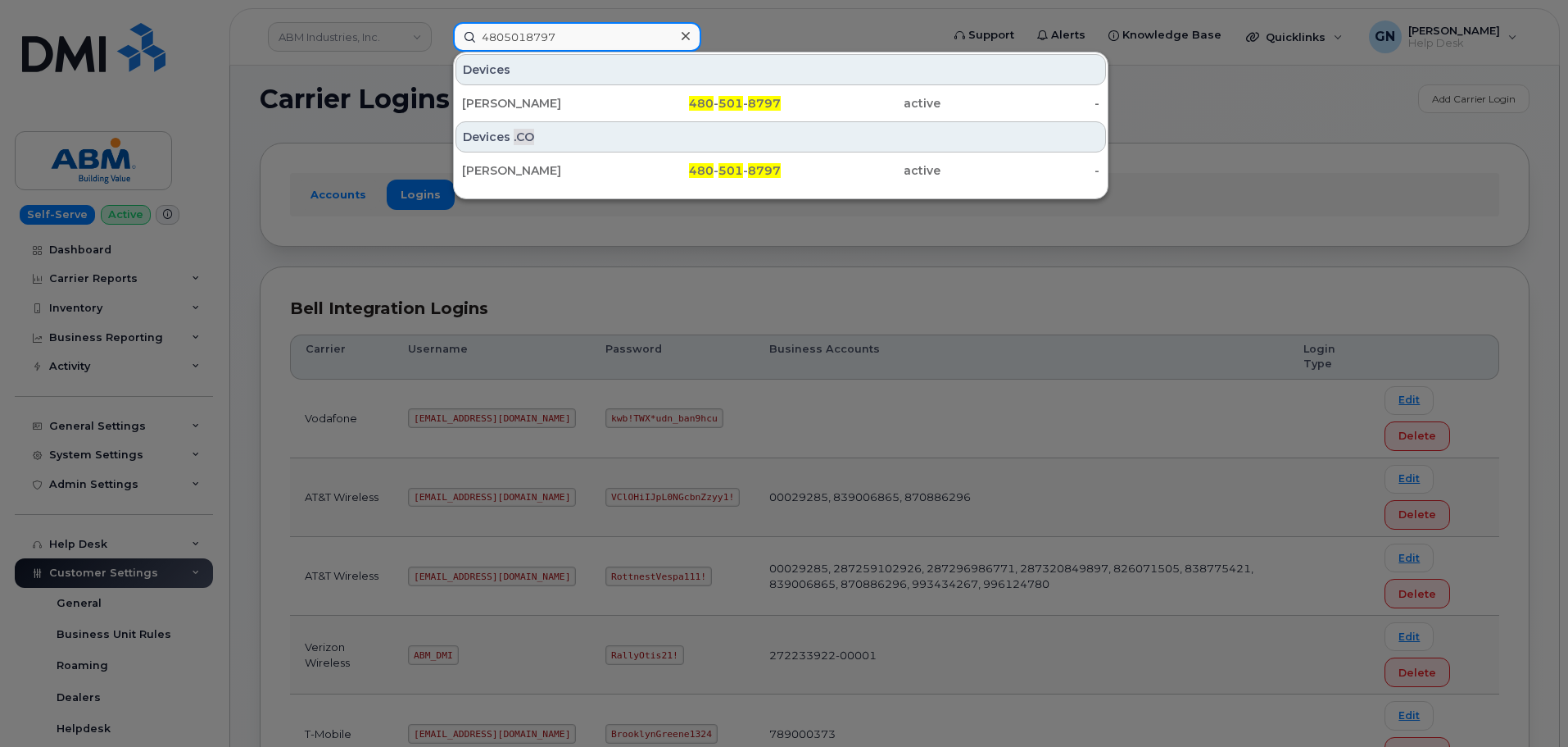
drag, startPoint x: 578, startPoint y: 47, endPoint x: 359, endPoint y: 23, distance: 220.3
click at [440, 23] on div "4805018797 Devices [PERSON_NAME] 480 - 501 - 8797 active - Devices .CO [PERSON_…" at bounding box center [691, 37] width 503 height 29
